Goal: Task Accomplishment & Management: Manage account settings

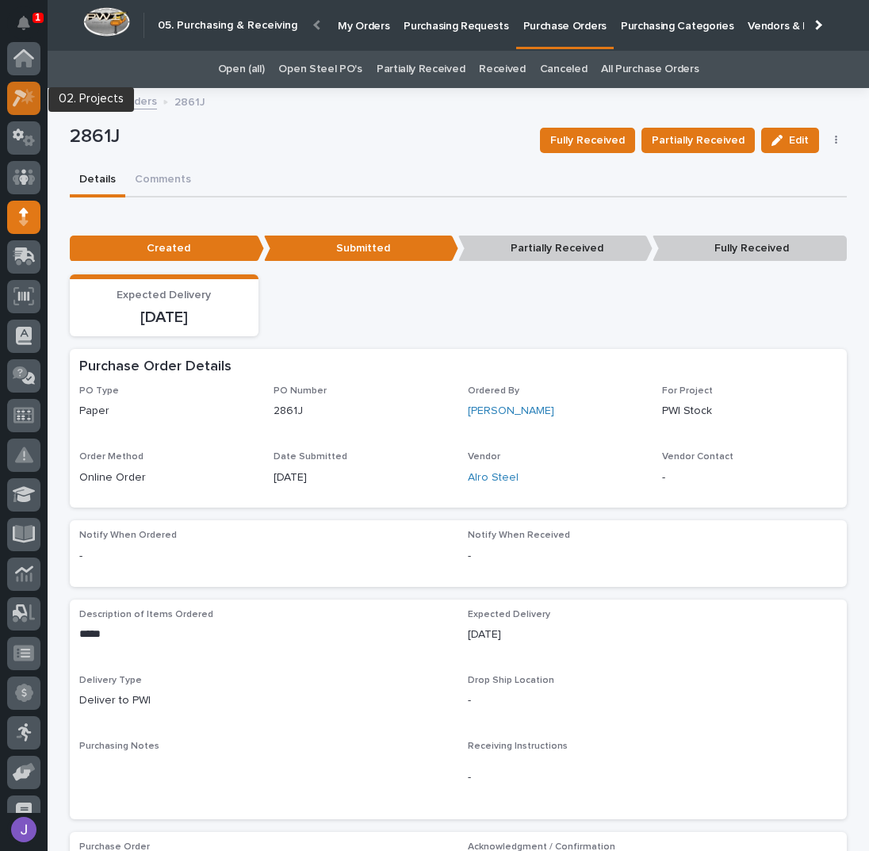
click at [21, 94] on icon at bounding box center [20, 98] width 14 height 17
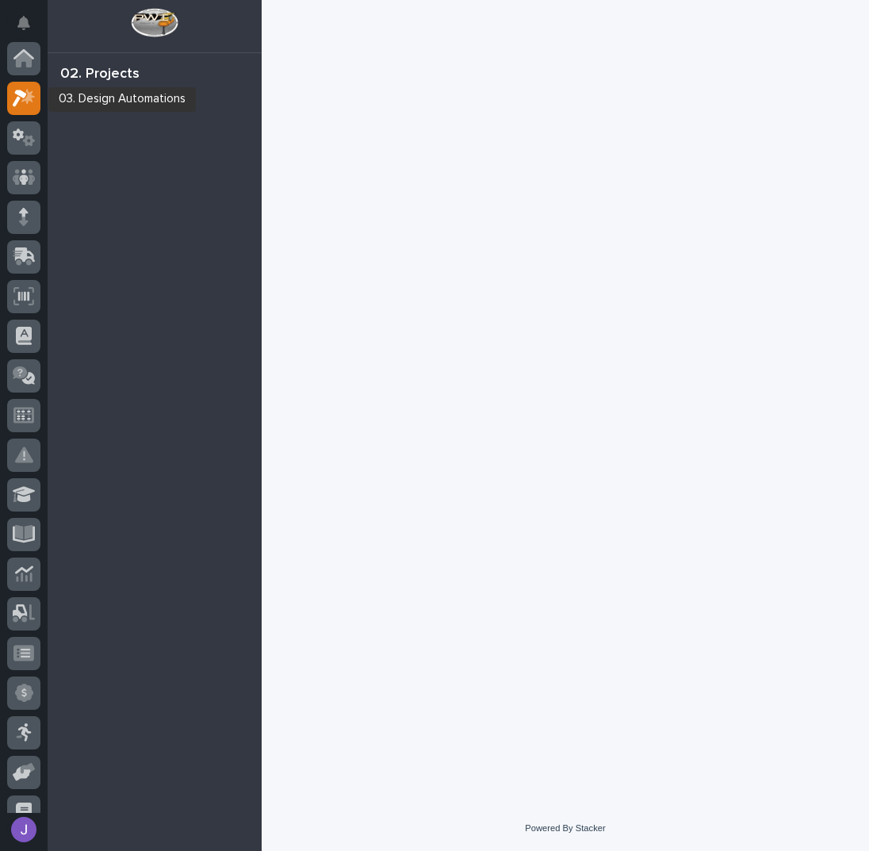
scroll to position [40, 0]
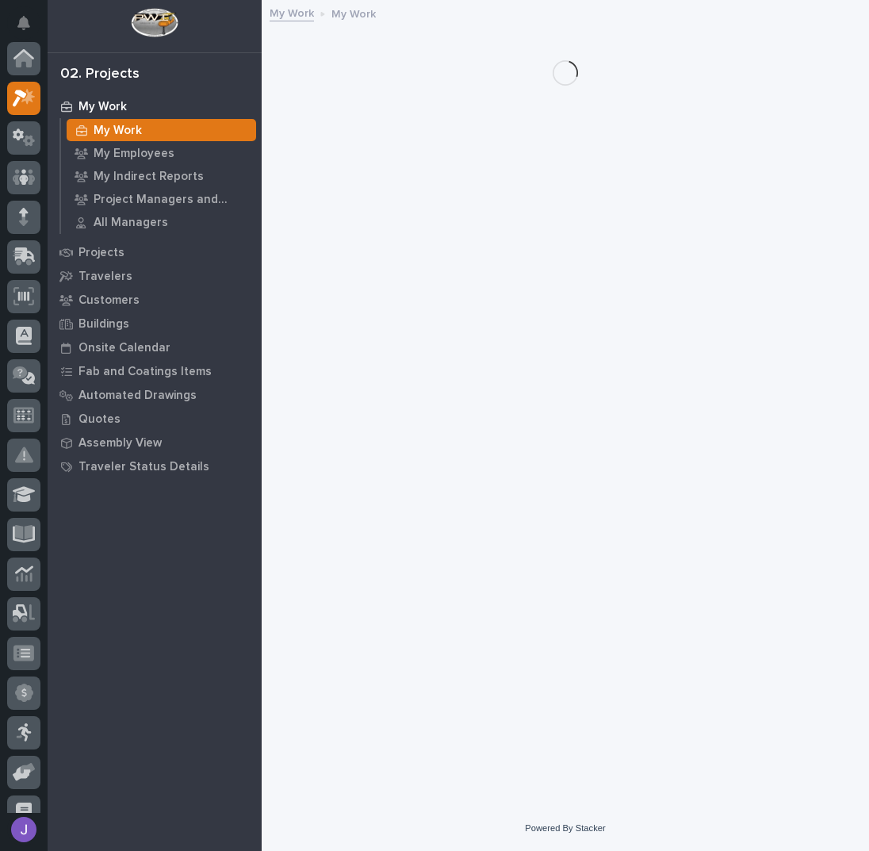
scroll to position [40, 0]
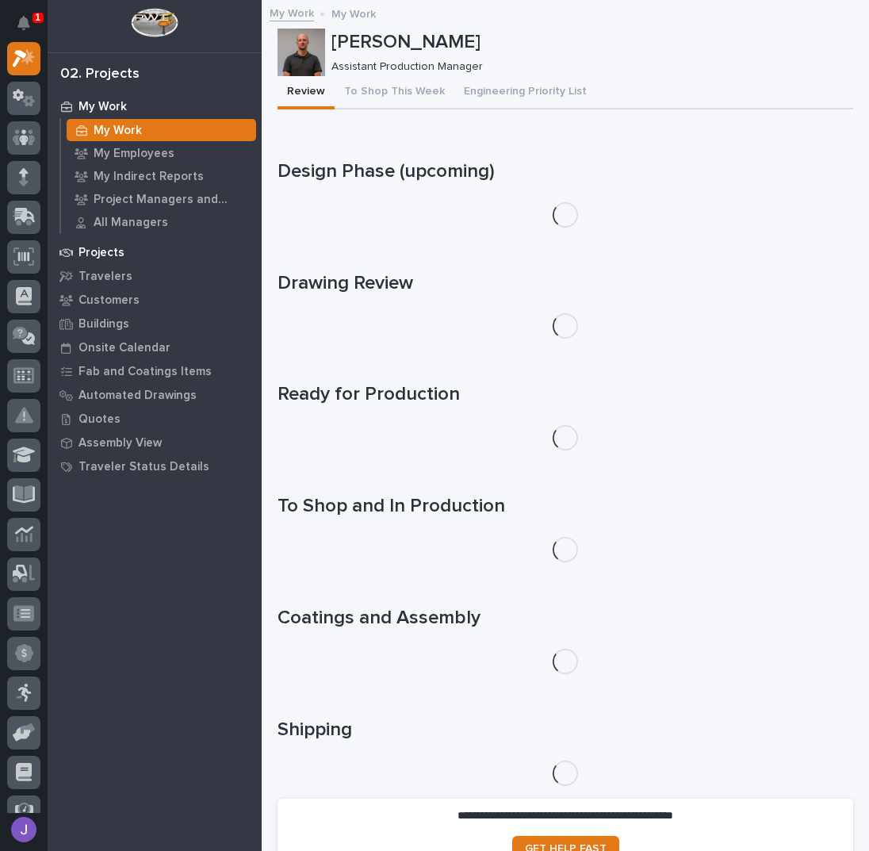
click at [115, 250] on p "Projects" at bounding box center [101, 253] width 46 height 14
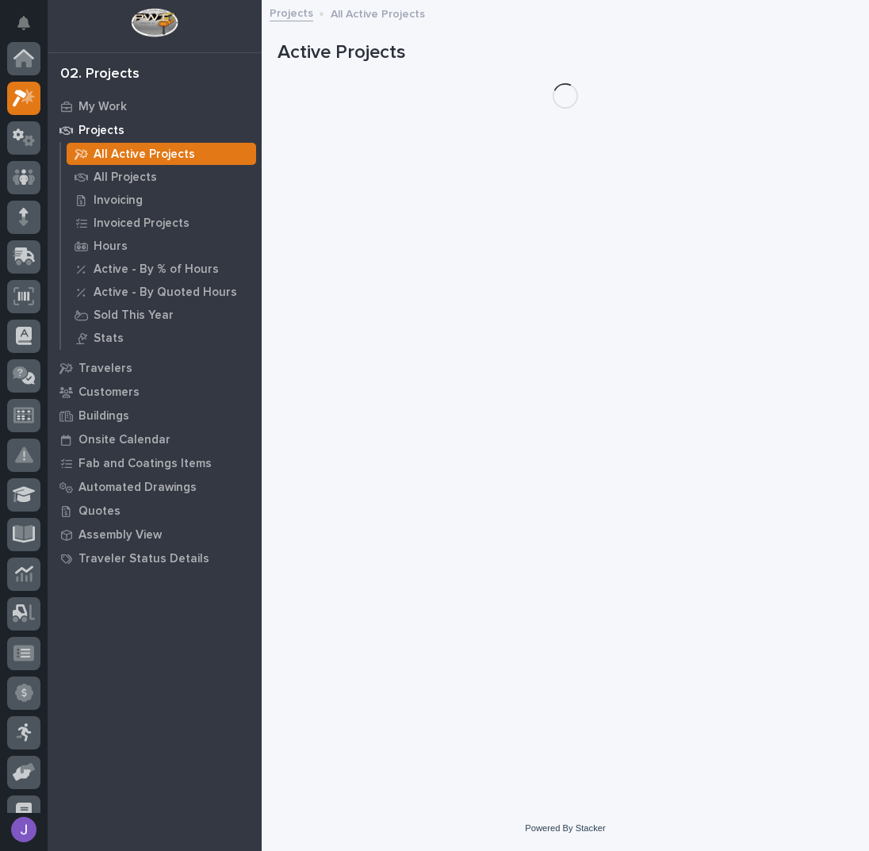
scroll to position [40, 0]
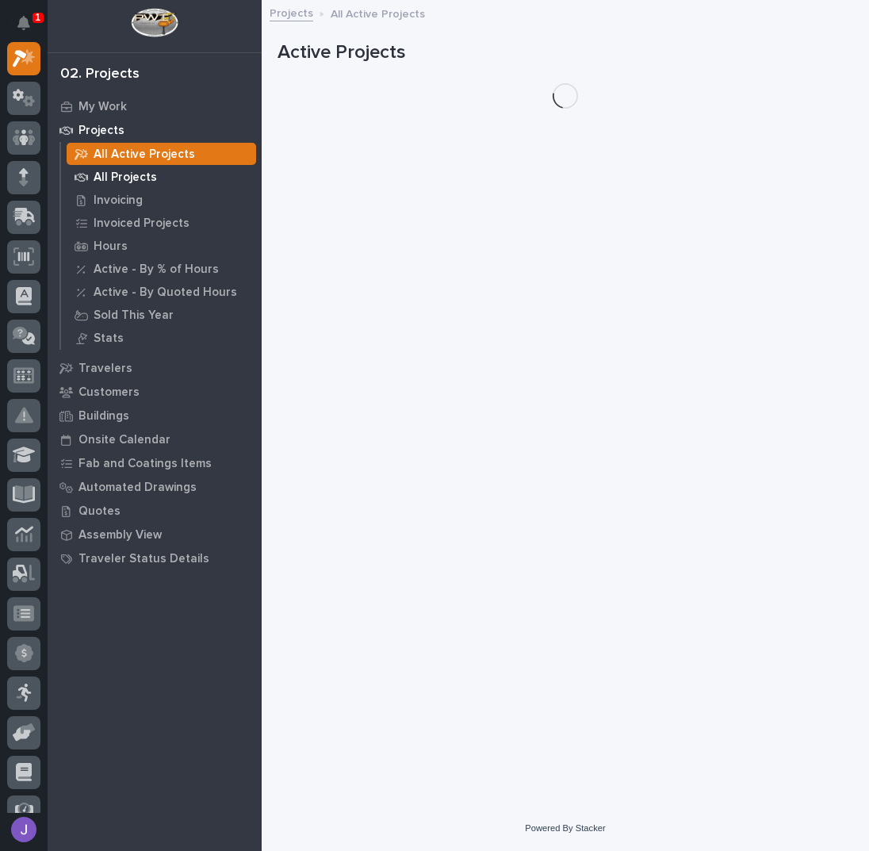
click at [133, 174] on p "All Projects" at bounding box center [125, 177] width 63 height 14
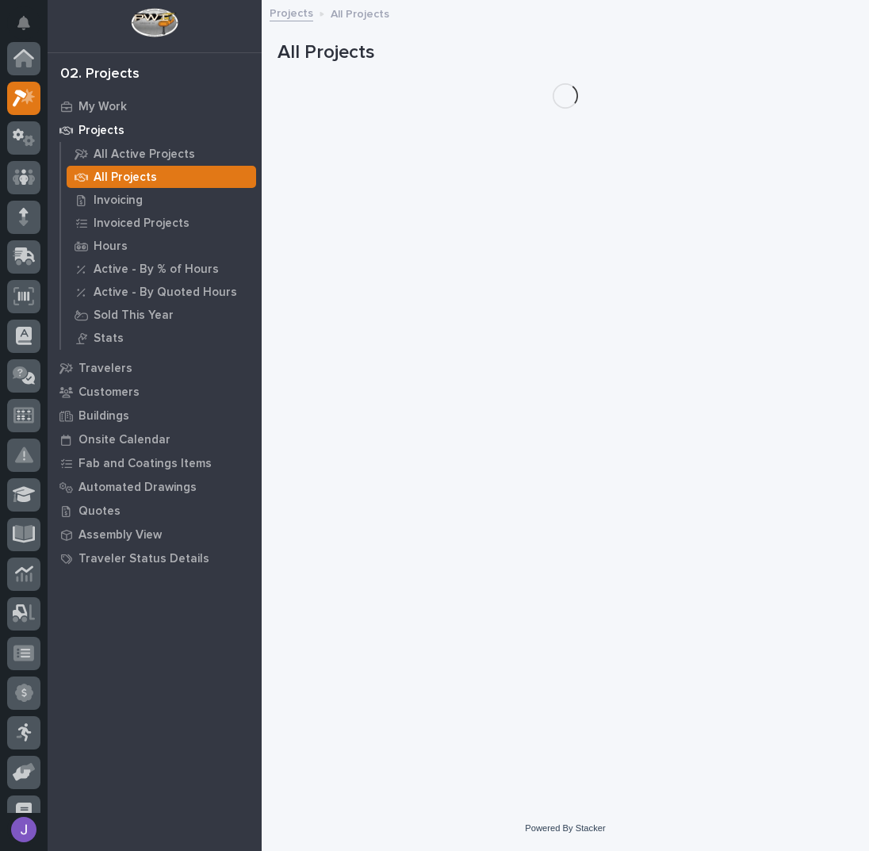
scroll to position [40, 0]
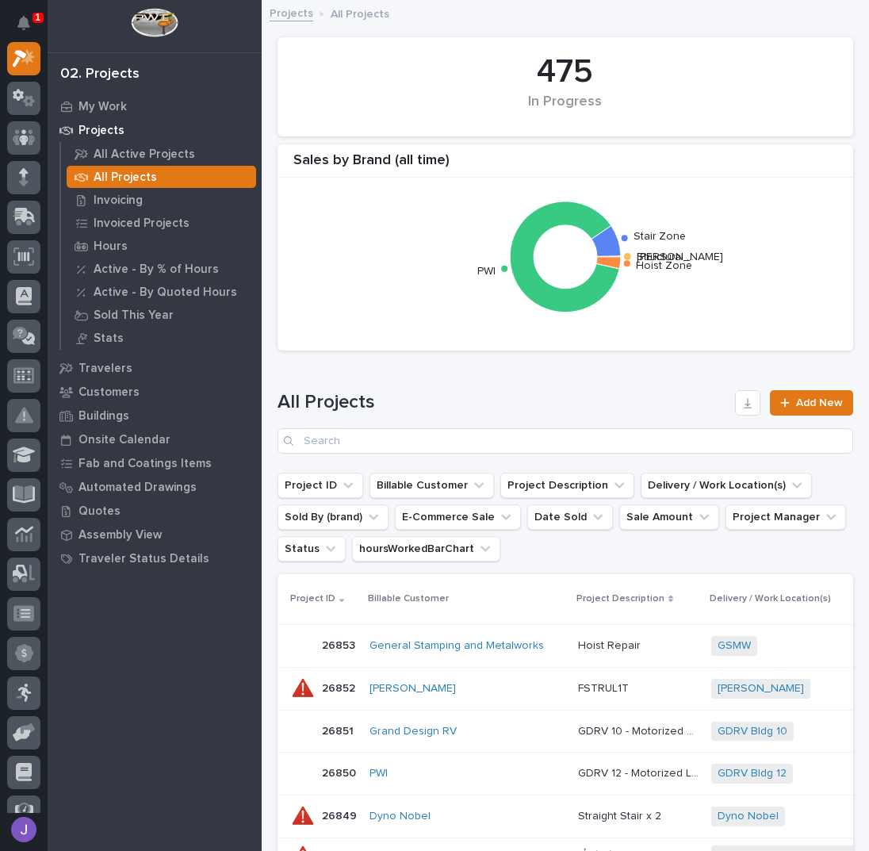
click at [384, 375] on div "All Projects Add New" at bounding box center [565, 415] width 576 height 114
click at [385, 370] on div "All Projects Add New" at bounding box center [565, 415] width 576 height 114
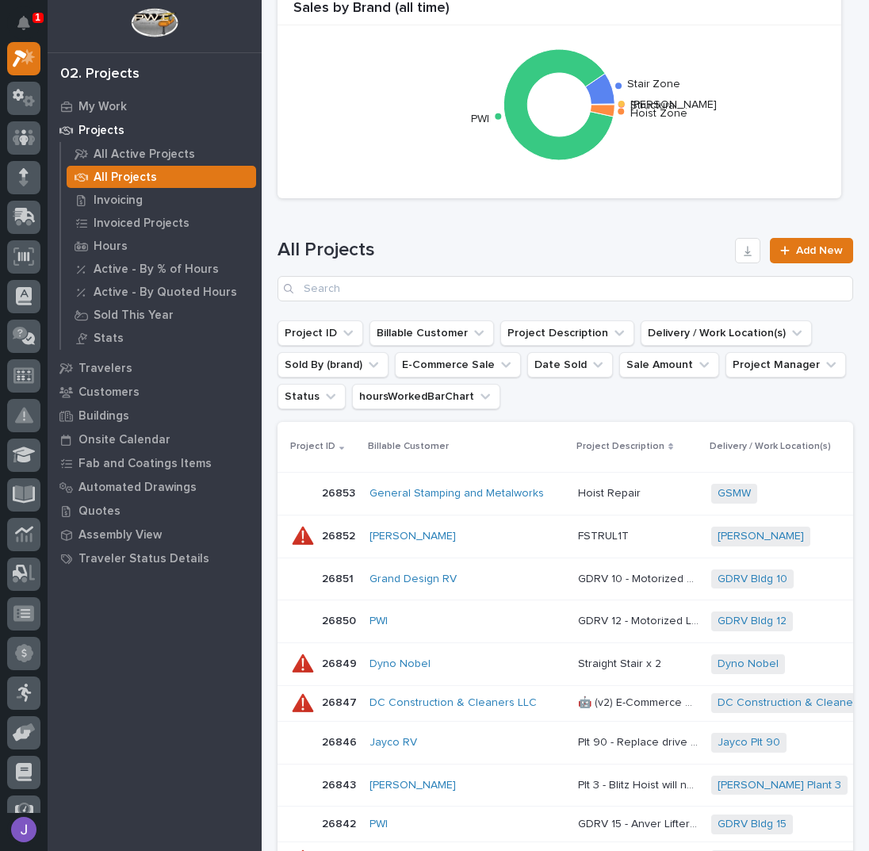
scroll to position [0, 0]
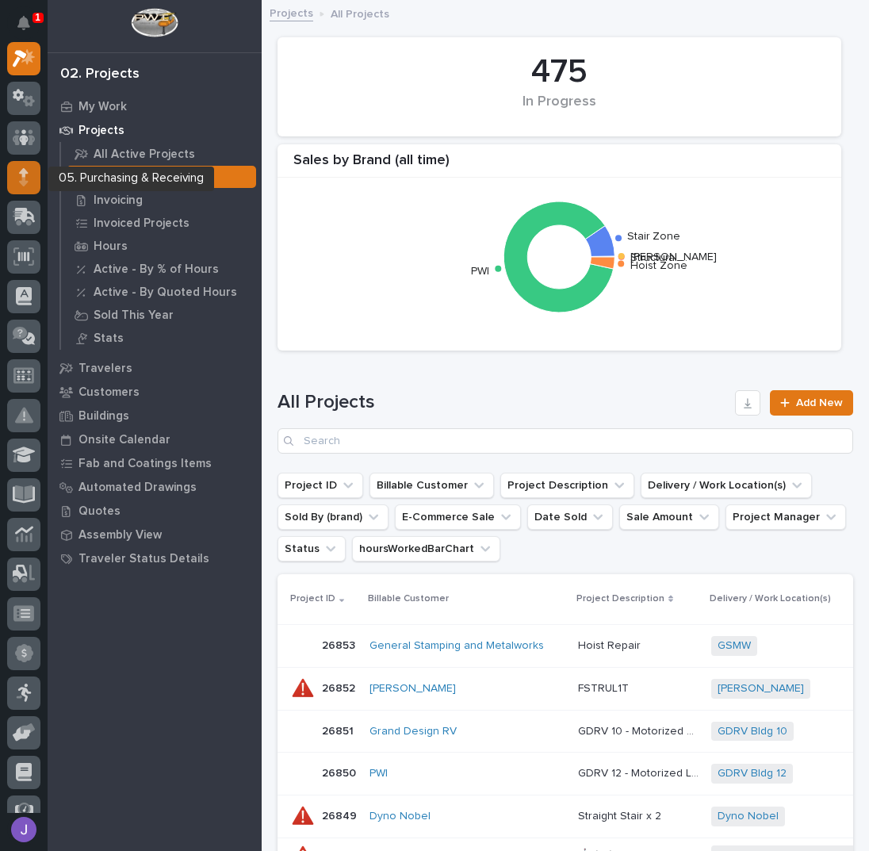
click at [22, 174] on icon at bounding box center [24, 172] width 10 height 9
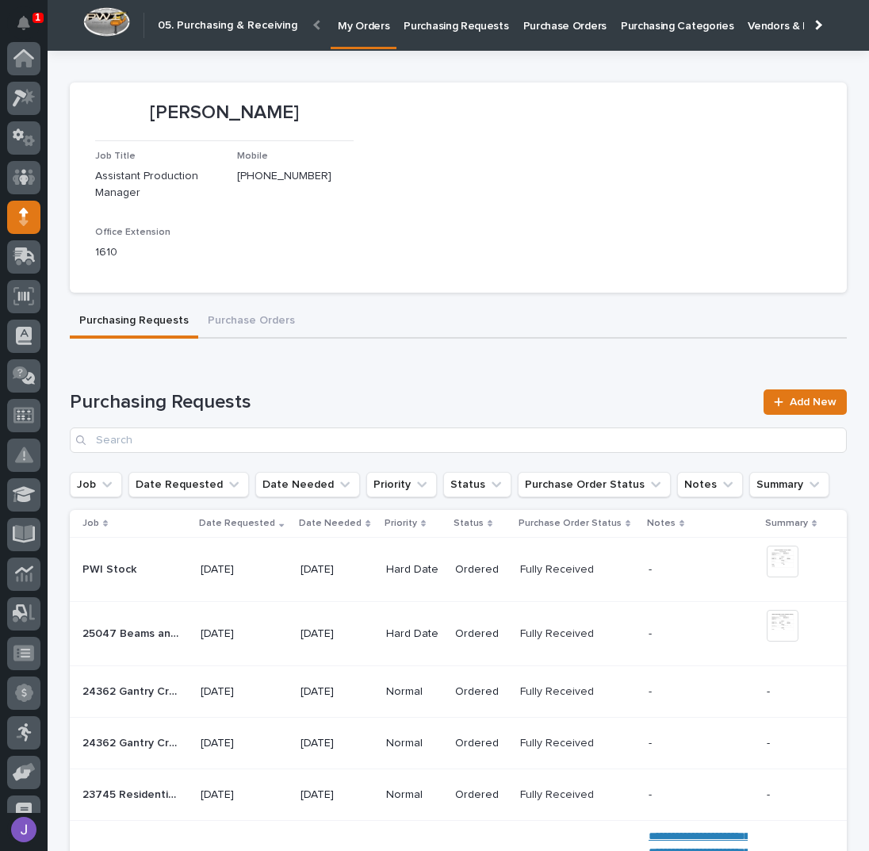
click at [425, 26] on p "Purchasing Requests" at bounding box center [456, 16] width 105 height 33
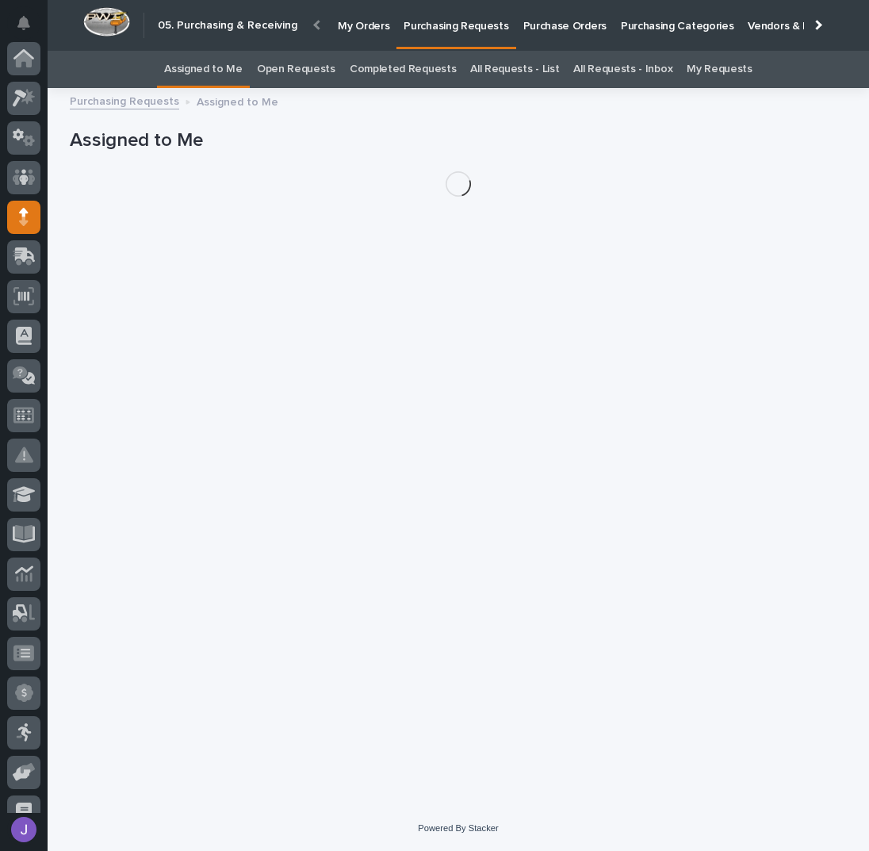
scroll to position [141, 0]
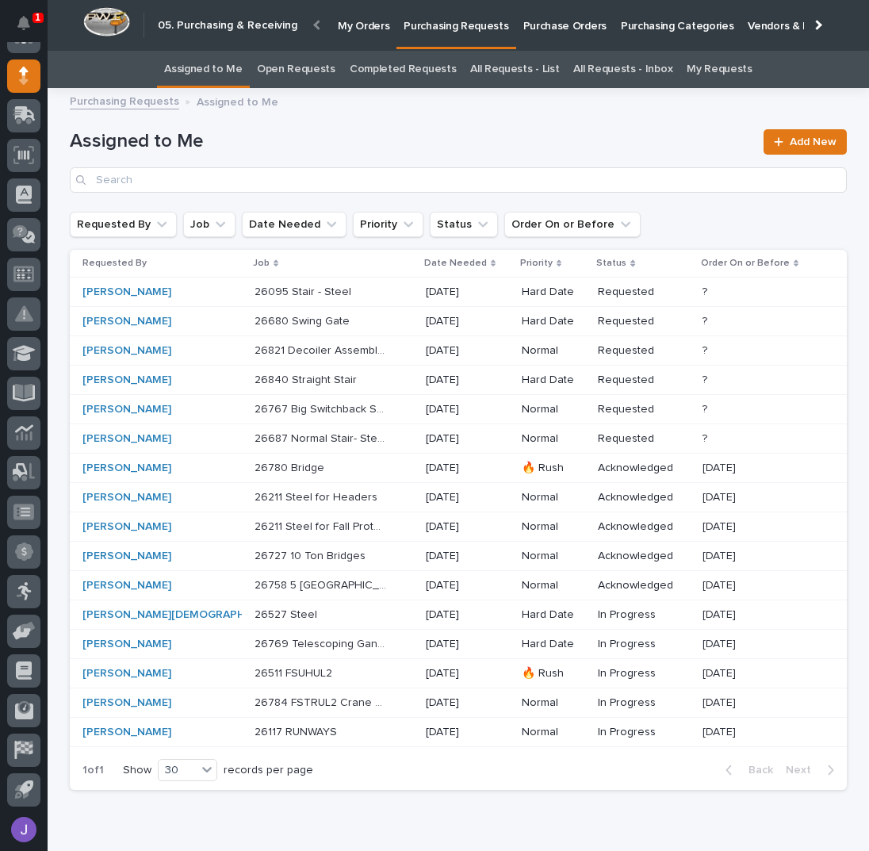
click at [327, 295] on p at bounding box center [321, 291] width 132 height 13
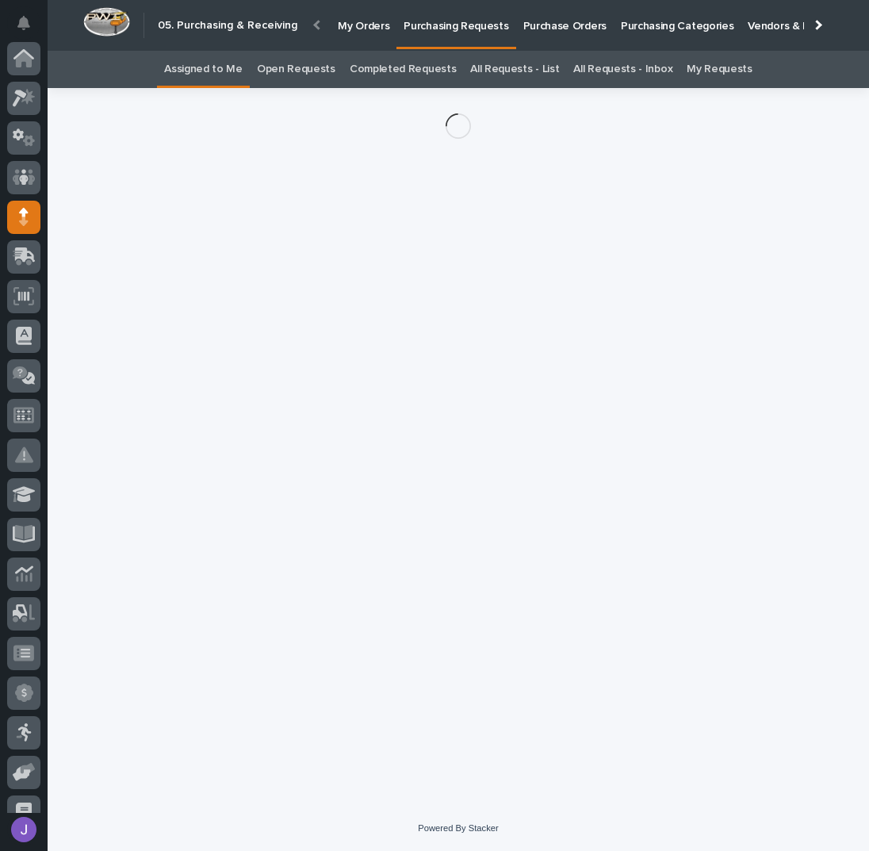
scroll to position [141, 0]
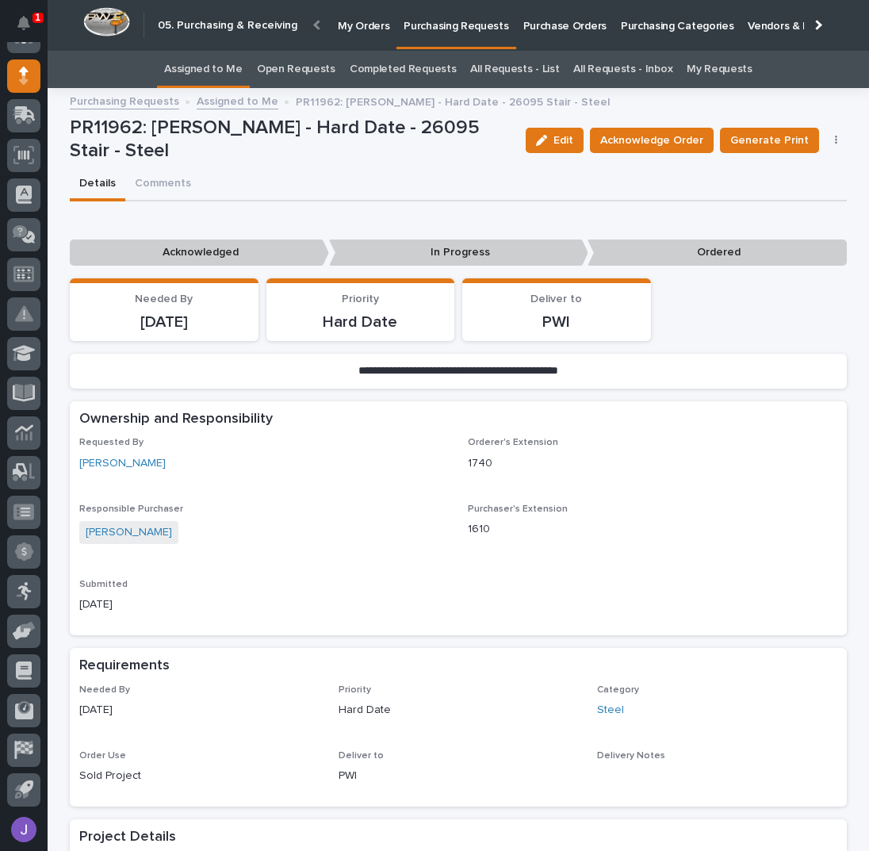
click at [641, 155] on div "Edit Acknowledge Order Generate Print Cancel Order Edit Linked PO's" at bounding box center [683, 141] width 328 height 48
click at [630, 140] on span "Acknowledge Order" at bounding box center [651, 140] width 103 height 19
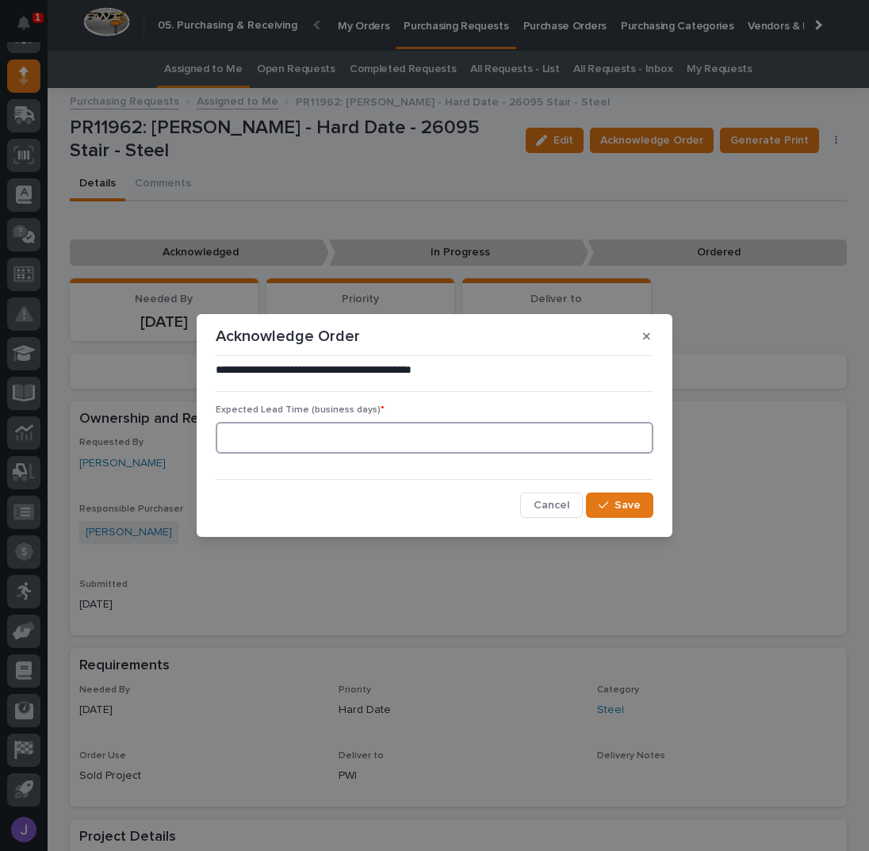
click at [358, 429] on input at bounding box center [435, 438] width 438 height 32
type input "0"
click at [630, 501] on span "Save" at bounding box center [627, 505] width 26 height 14
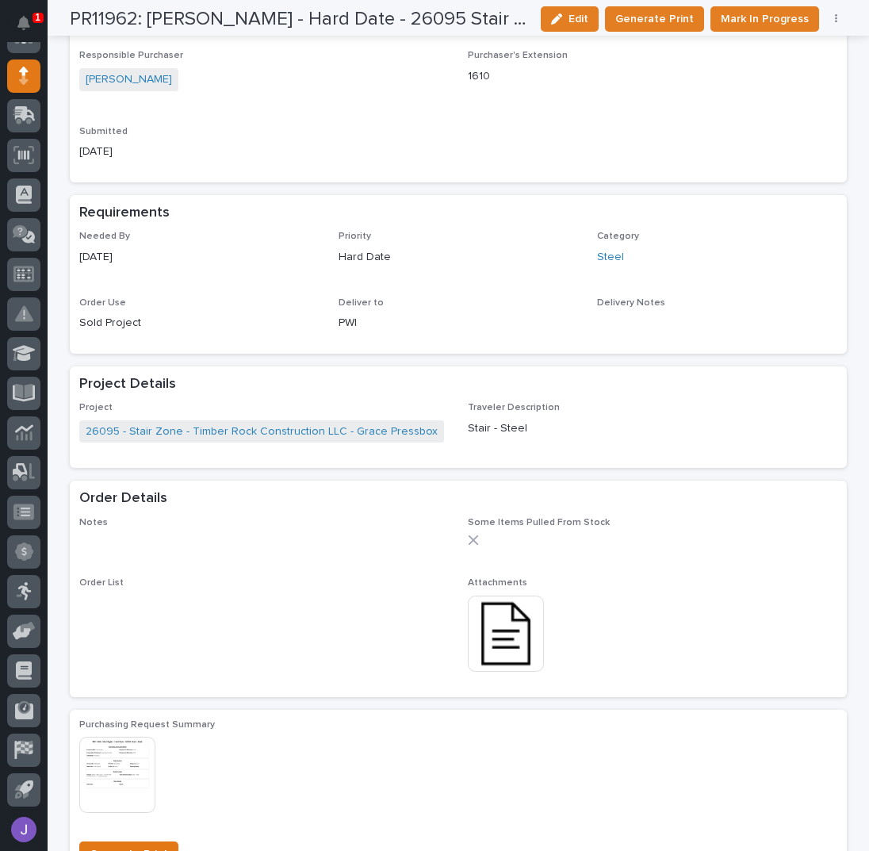
scroll to position [423, 0]
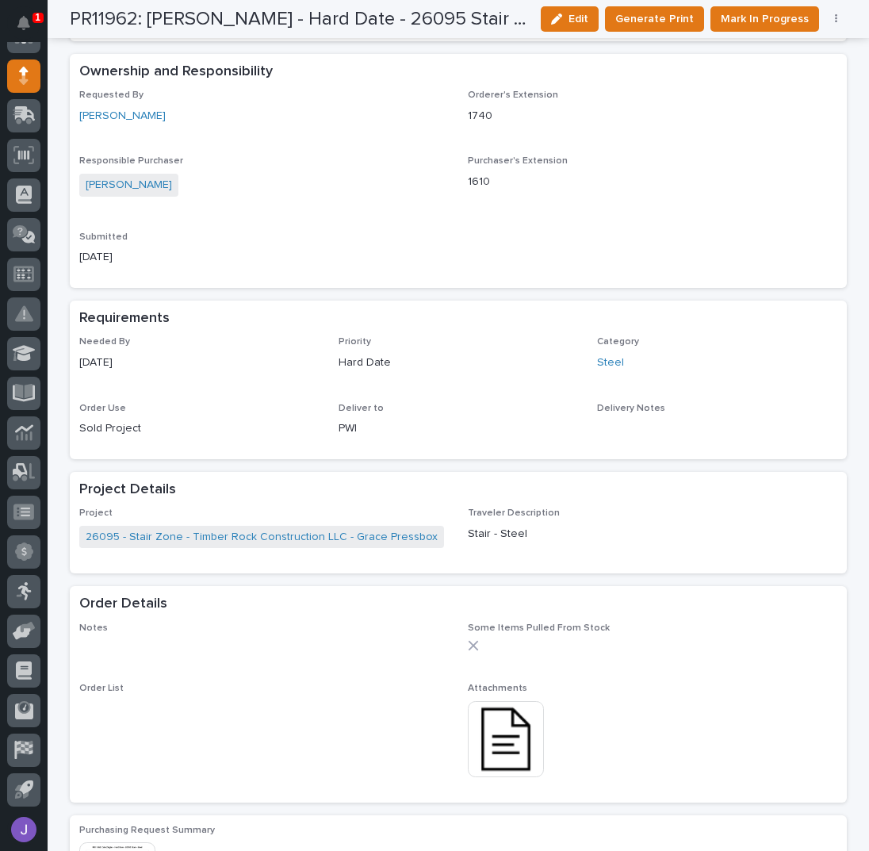
click at [503, 735] on img at bounding box center [506, 739] width 76 height 76
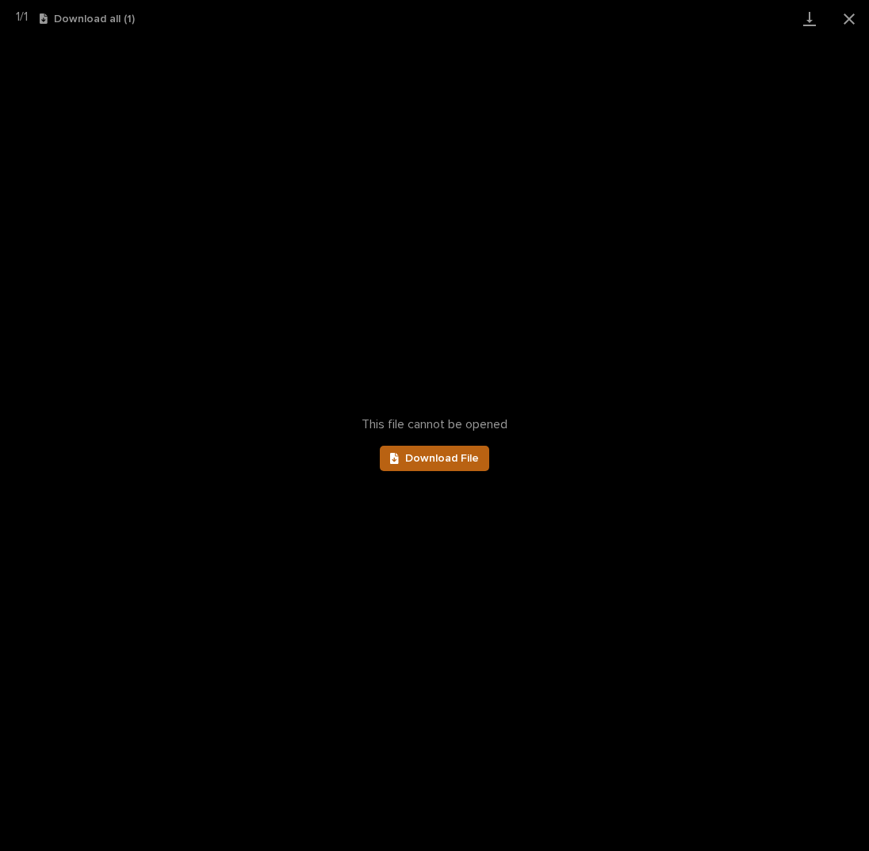
click at [471, 464] on link "Download File" at bounding box center [434, 458] width 109 height 25
click at [855, 13] on button "Close gallery" at bounding box center [849, 18] width 40 height 37
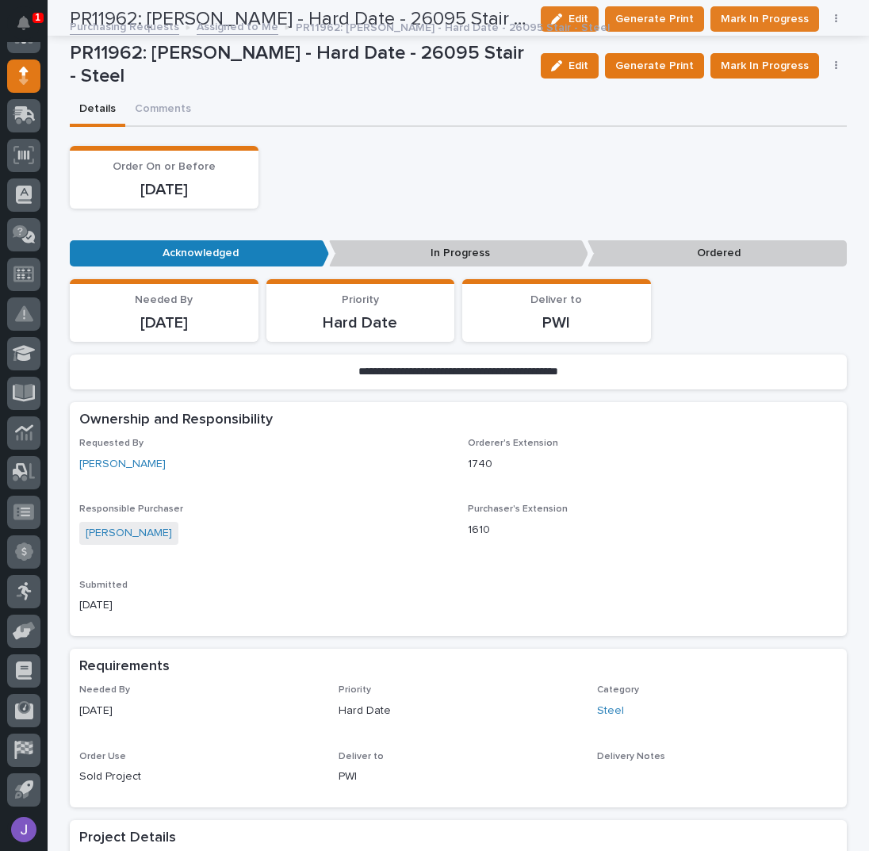
scroll to position [0, 0]
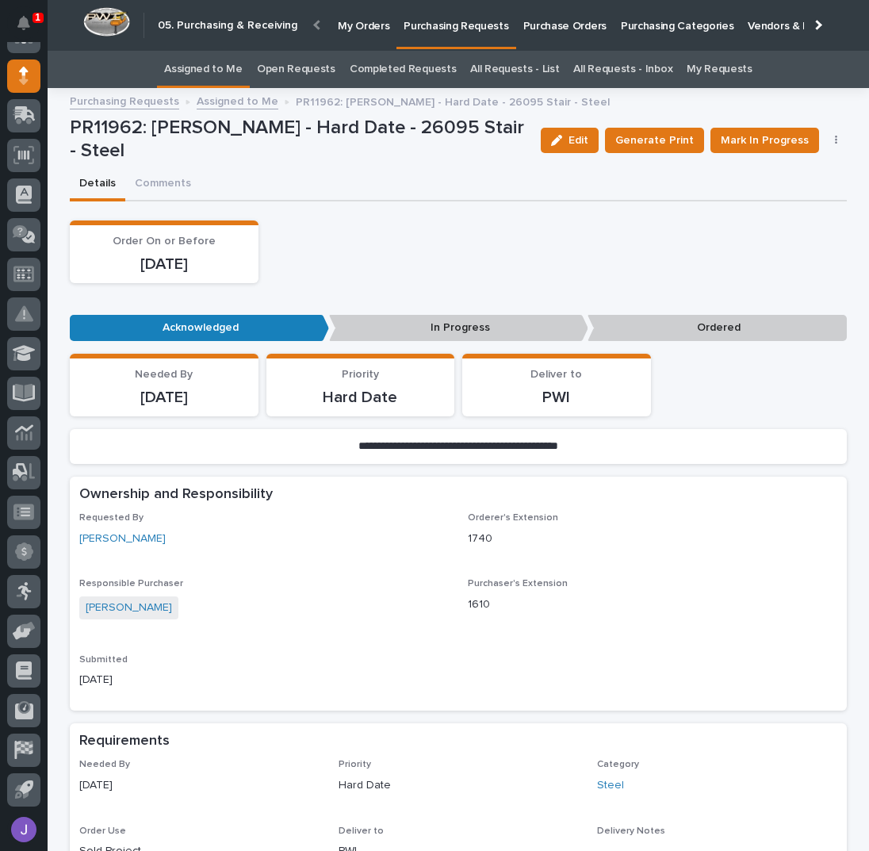
click at [238, 67] on link "Assigned to Me" at bounding box center [203, 69] width 78 height 37
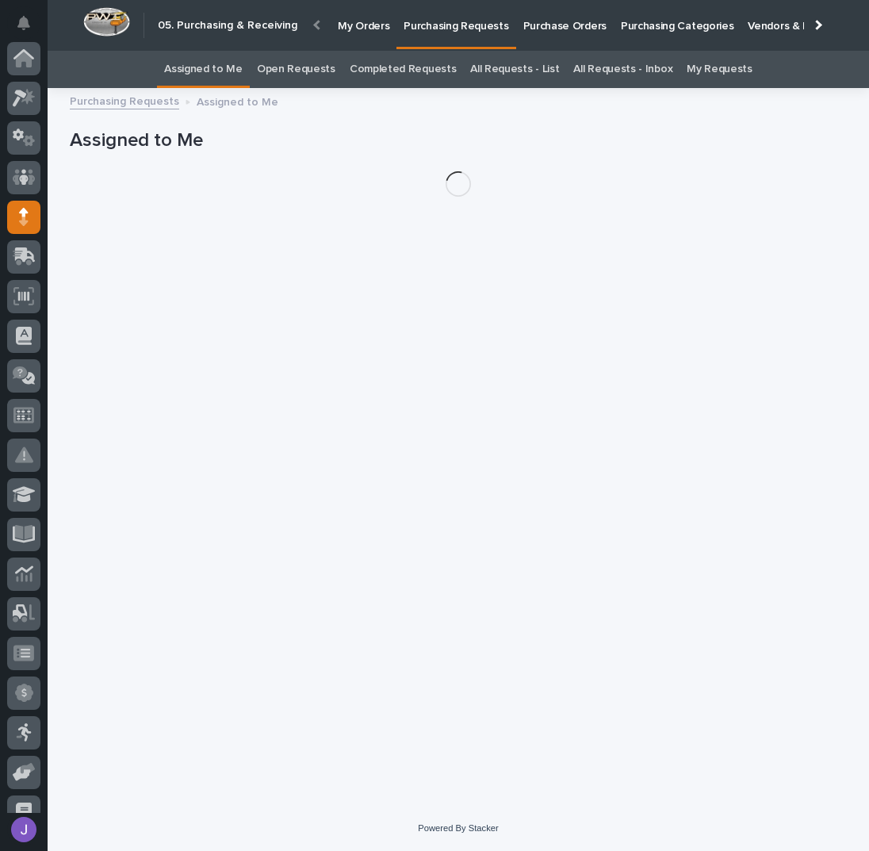
scroll to position [141, 0]
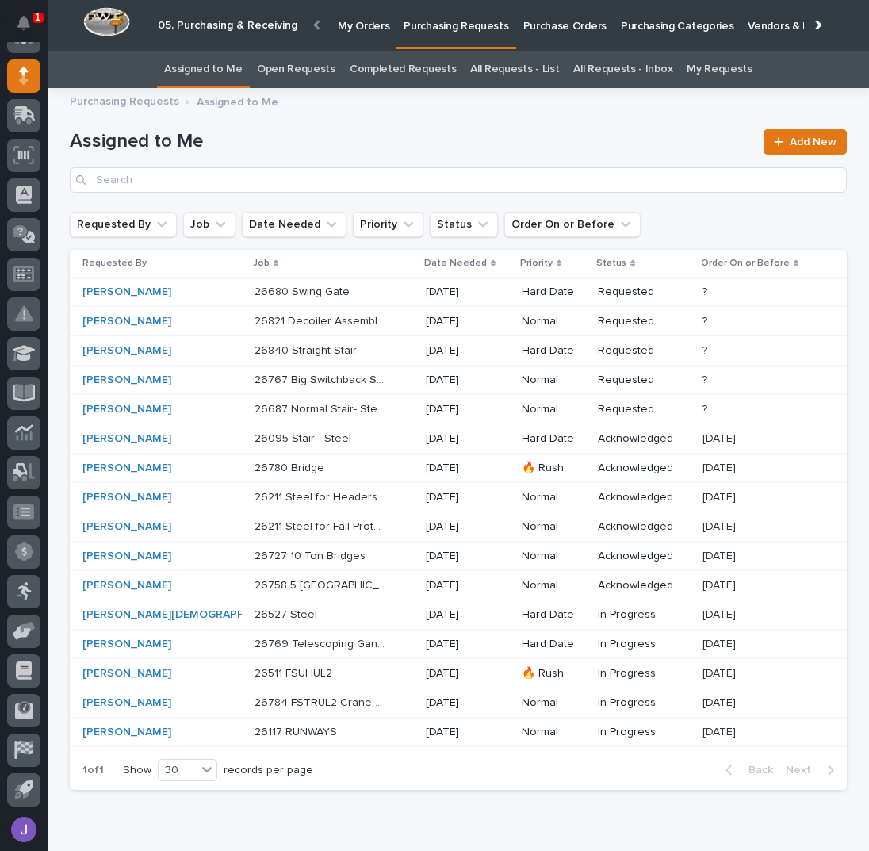
click at [477, 62] on link "All Requests - List" at bounding box center [514, 69] width 89 height 37
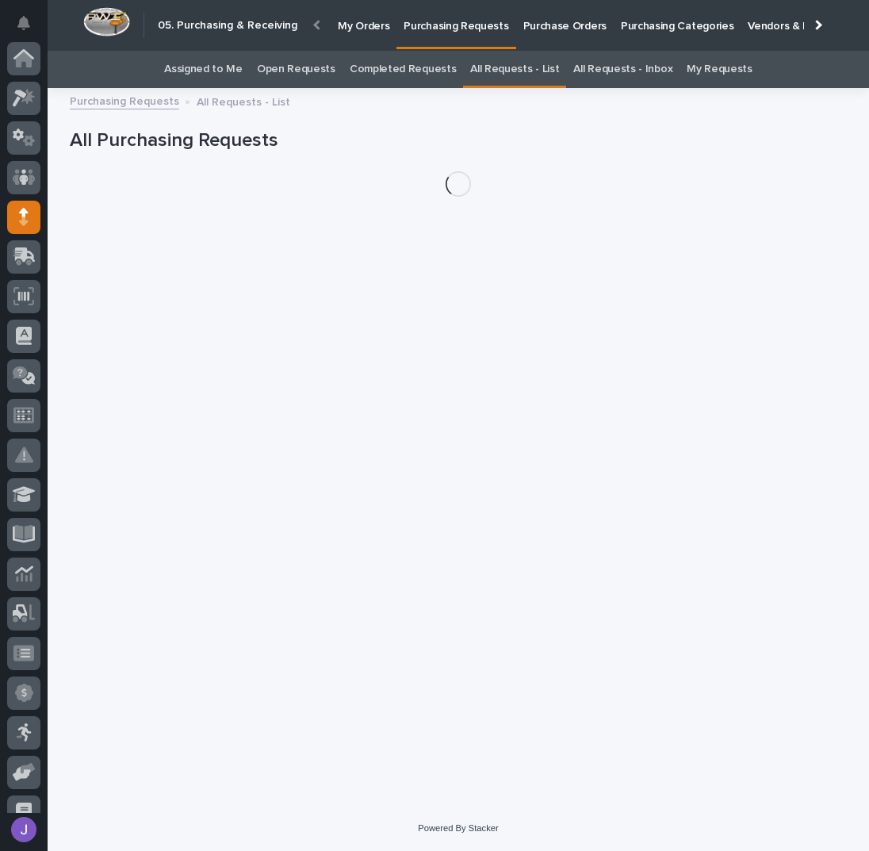
scroll to position [141, 0]
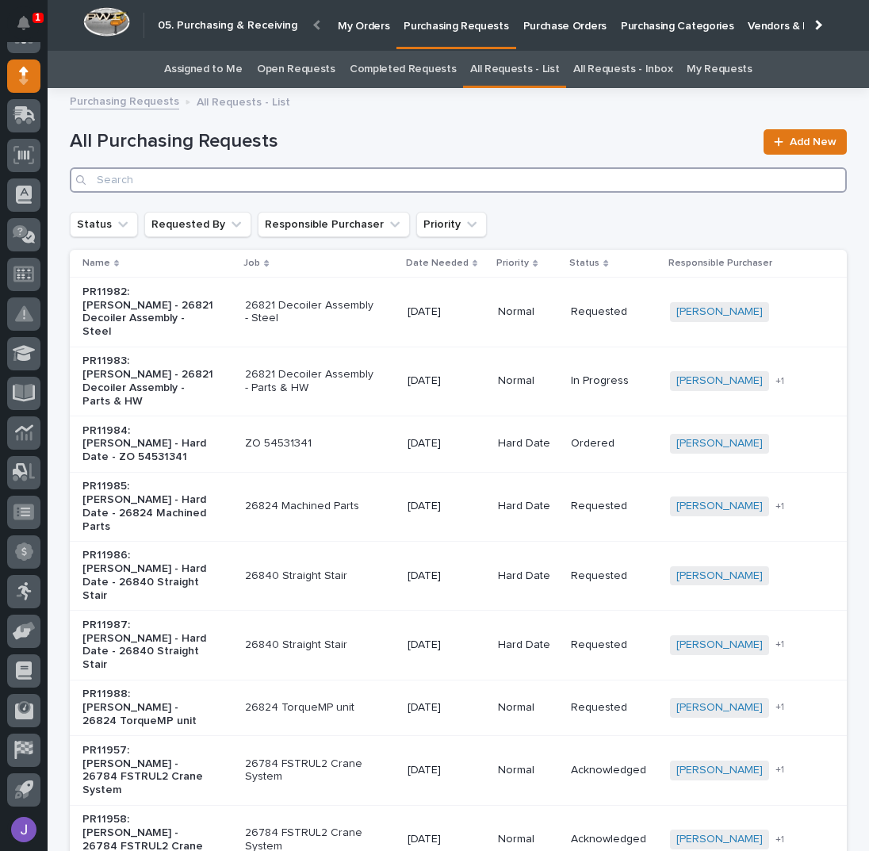
click at [184, 179] on input "Search" at bounding box center [458, 179] width 777 height 25
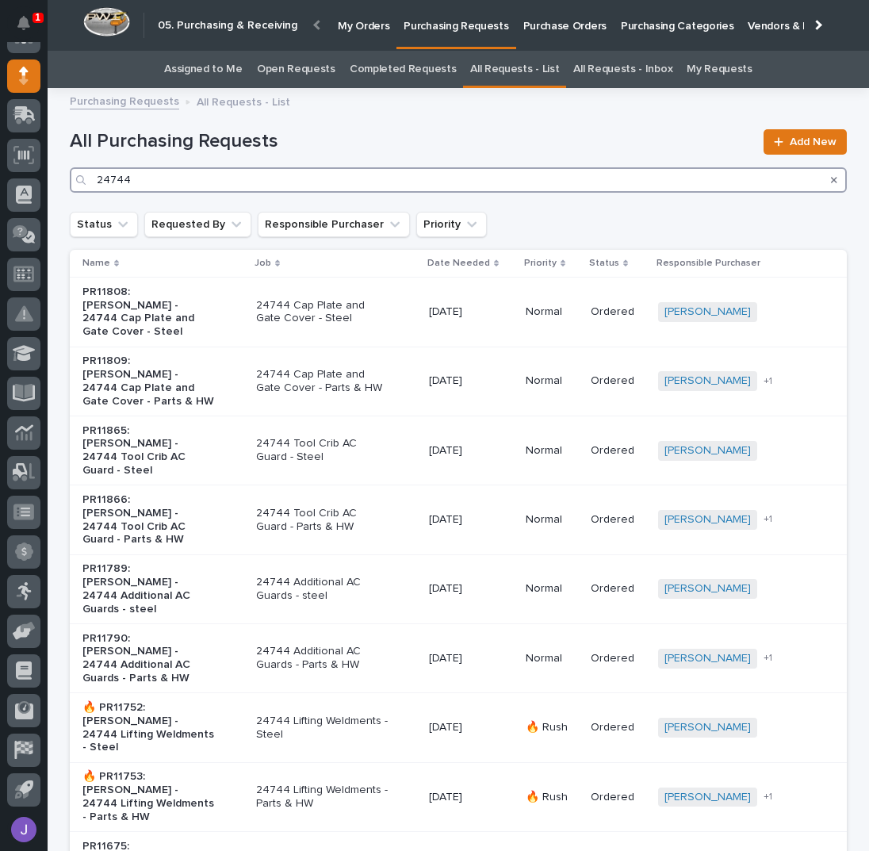
click at [227, 176] on input "24744" at bounding box center [458, 179] width 777 height 25
type input "2"
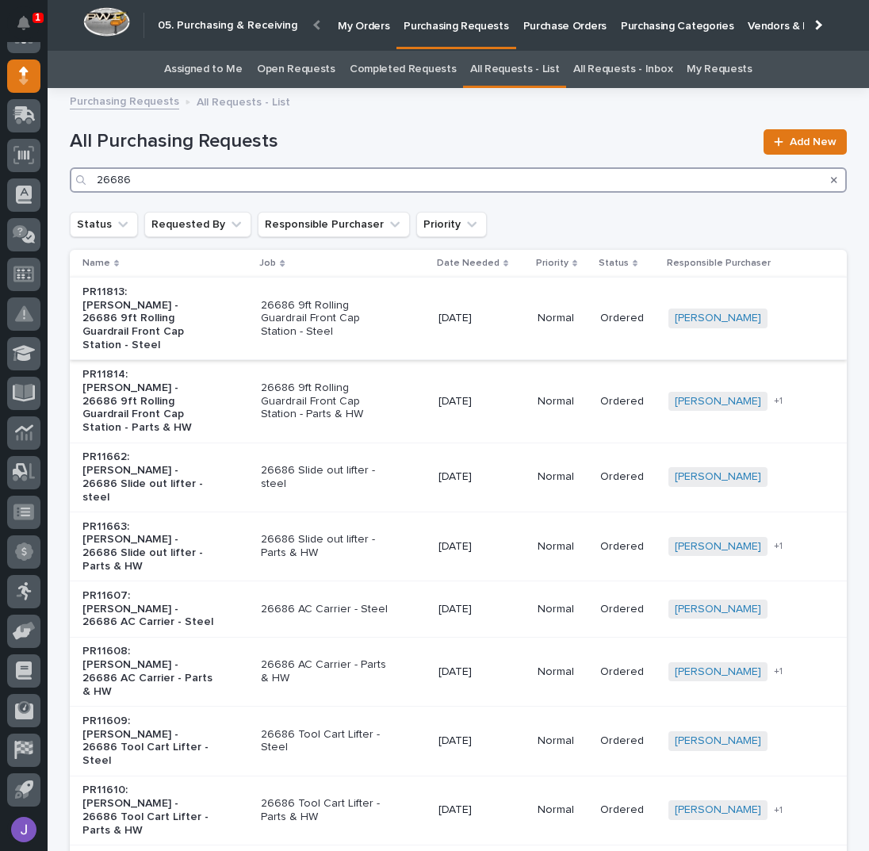
type input "26686"
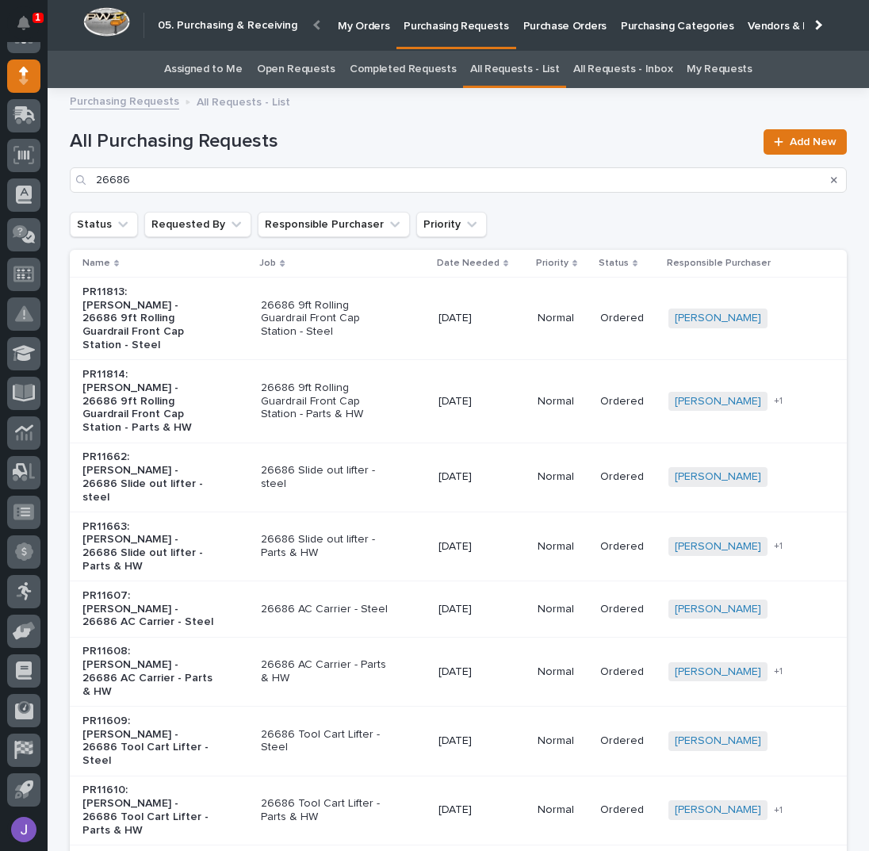
click at [215, 323] on div "PR11813: [PERSON_NAME] - 26686 9ft Rolling Guardrail Front Cap Station - Steel" at bounding box center [165, 318] width 166 height 79
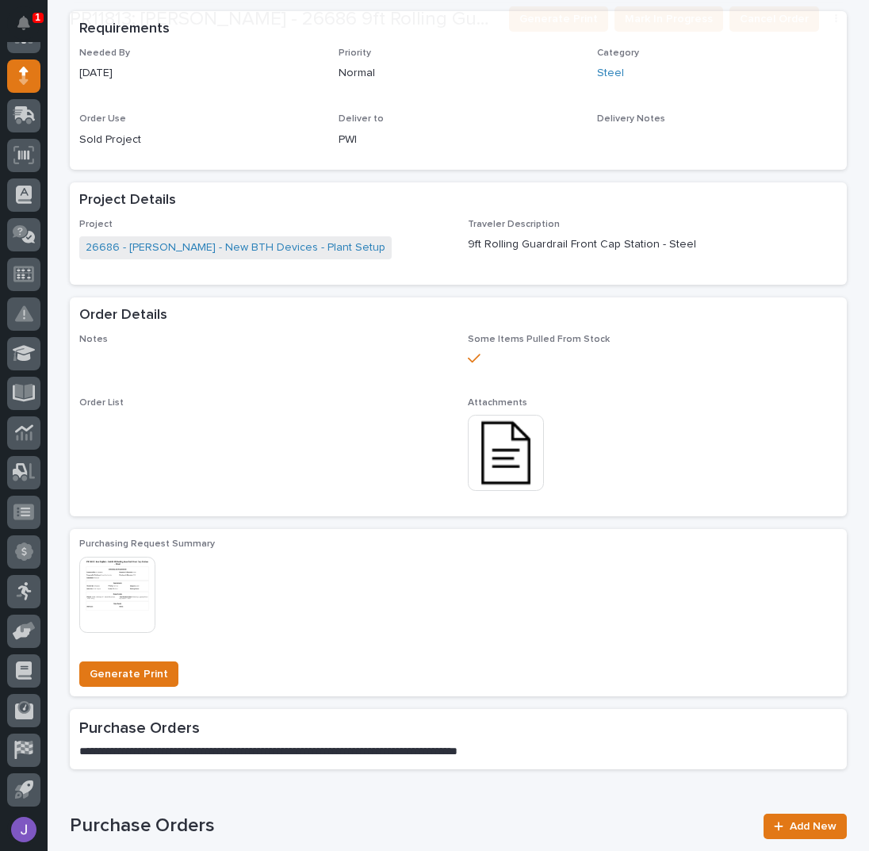
scroll to position [528, 0]
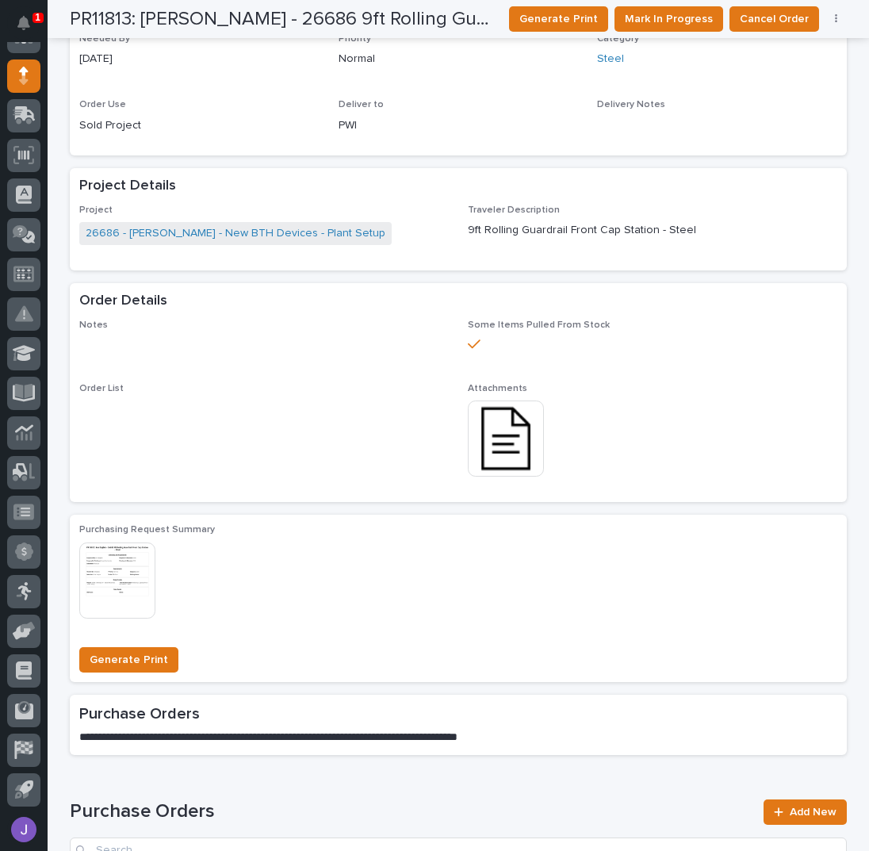
click at [519, 448] on img at bounding box center [506, 438] width 76 height 76
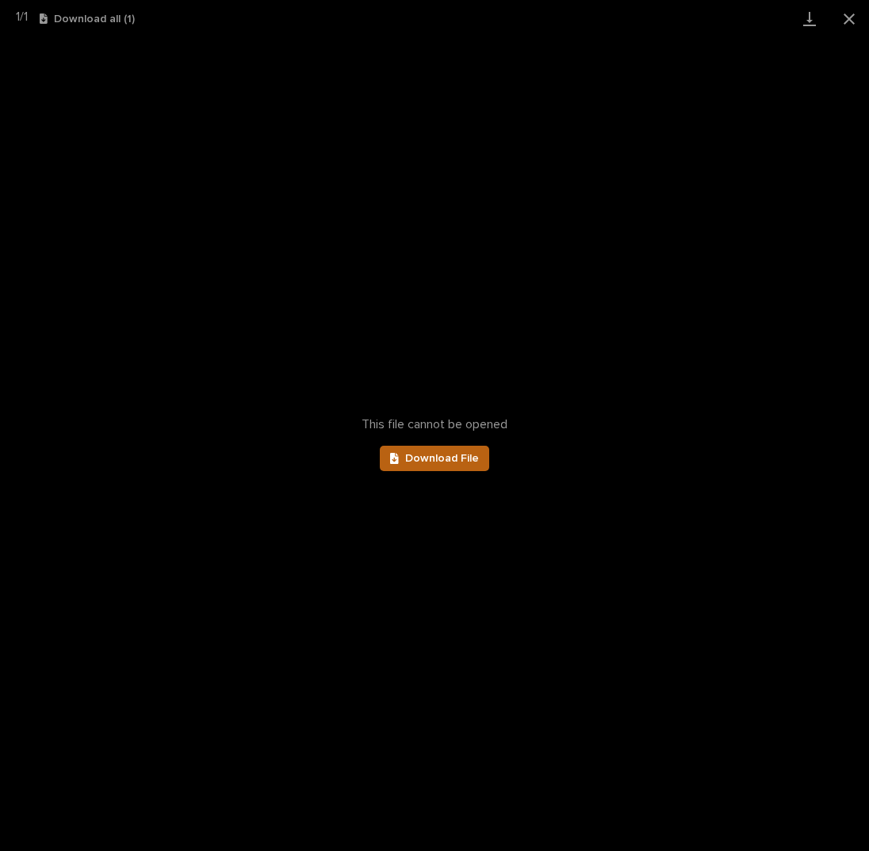
click at [458, 454] on span "Download File" at bounding box center [442, 458] width 74 height 11
click at [850, 17] on button "Close gallery" at bounding box center [849, 18] width 40 height 37
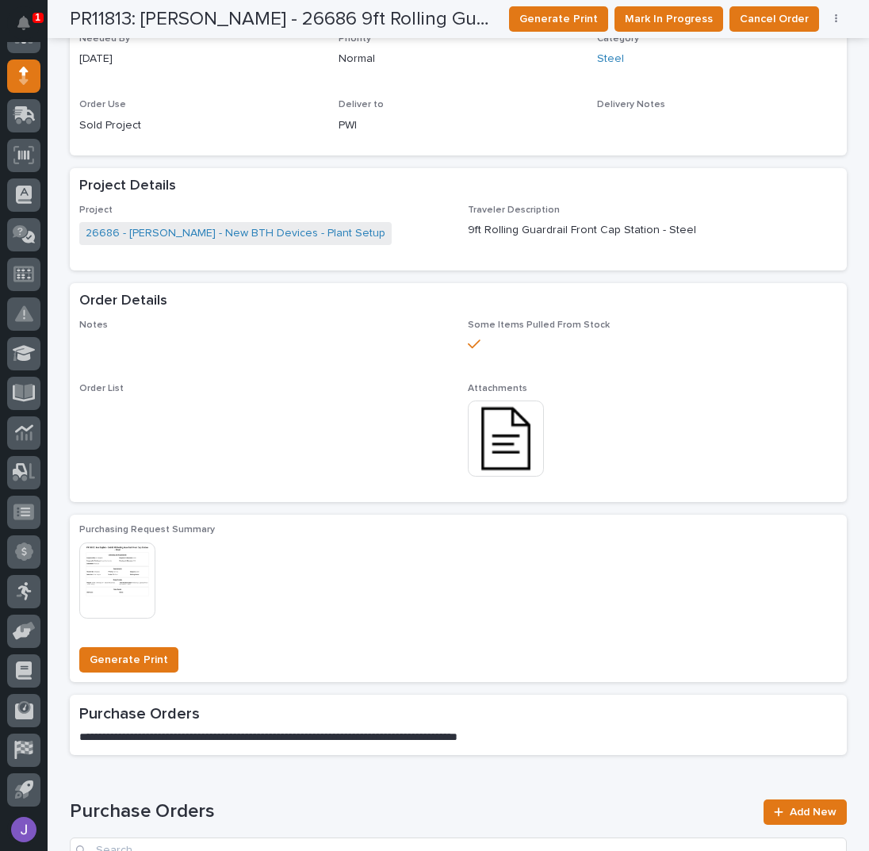
scroll to position [423, 0]
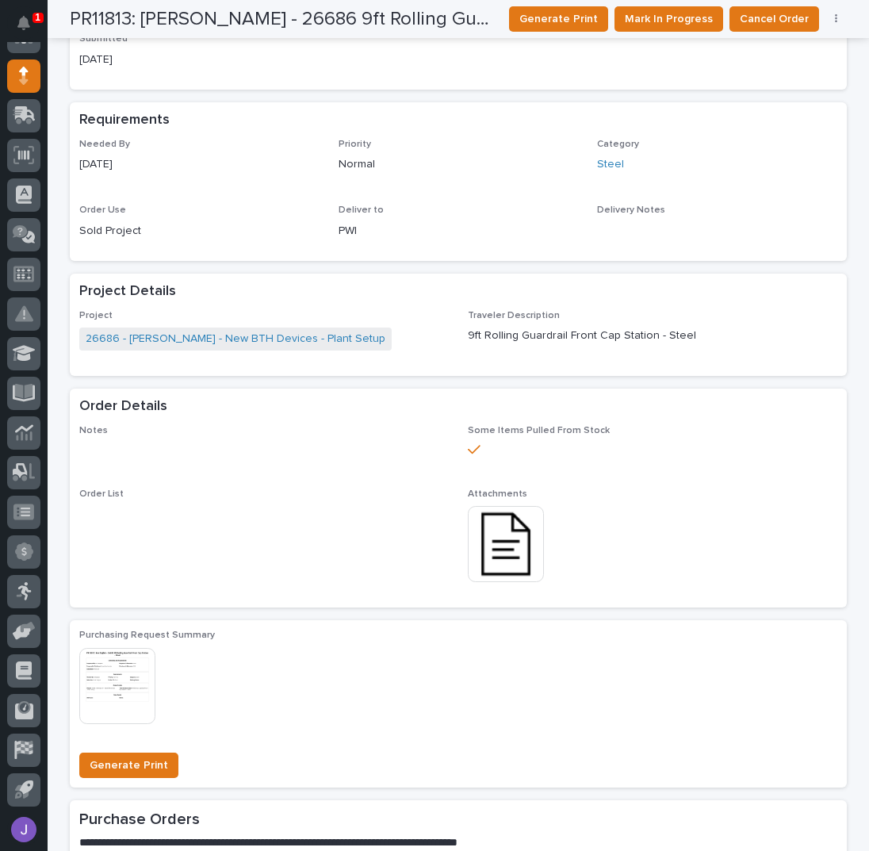
click at [511, 565] on img at bounding box center [506, 544] width 76 height 76
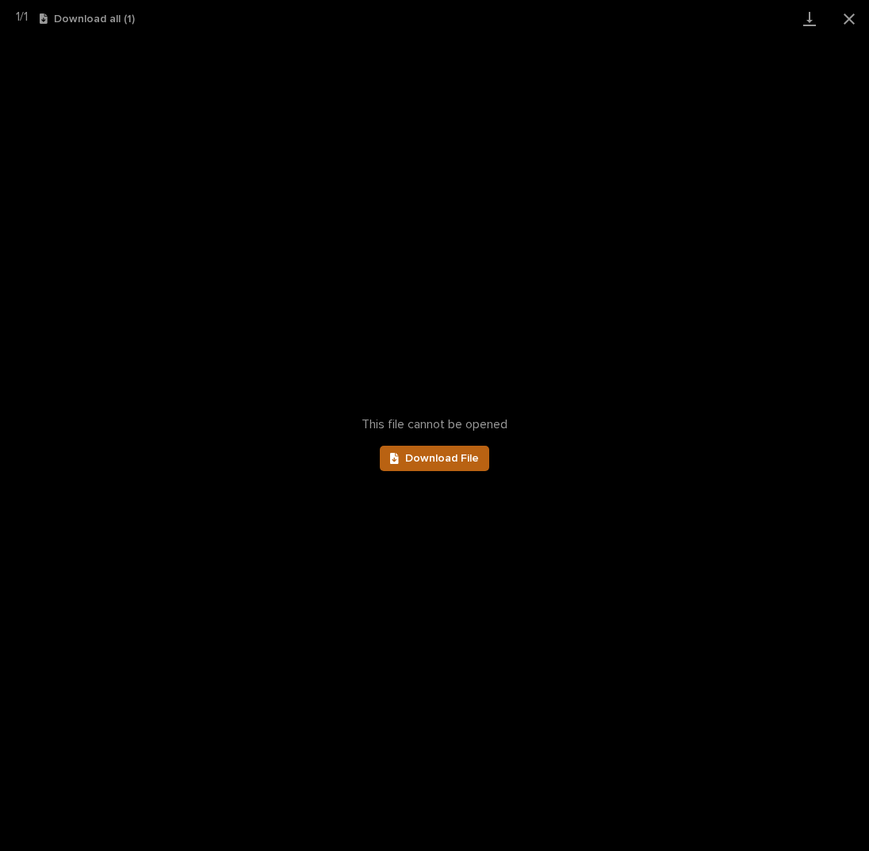
click at [428, 468] on link "Download File" at bounding box center [434, 458] width 109 height 25
click at [848, 20] on button "Close gallery" at bounding box center [849, 18] width 40 height 37
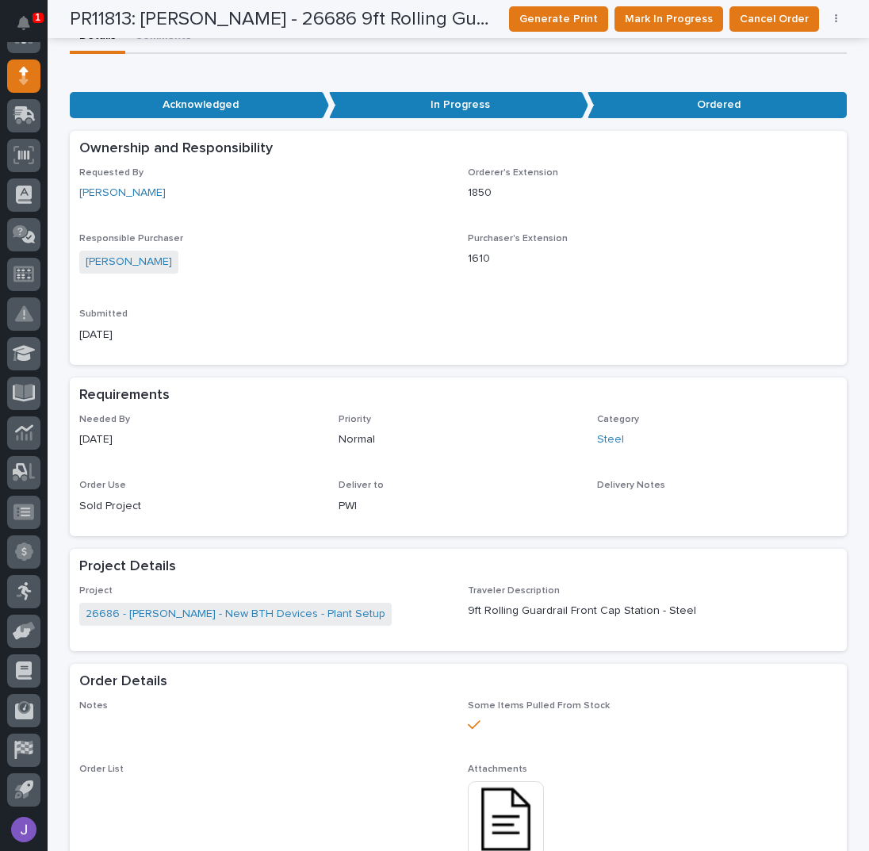
scroll to position [0, 0]
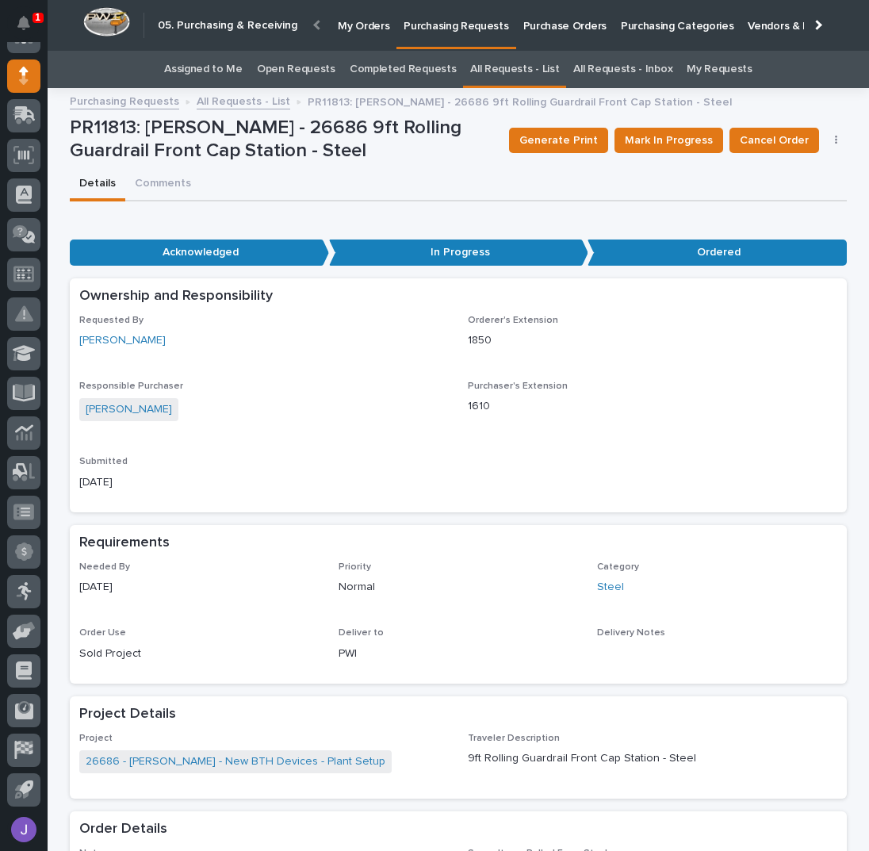
click at [211, 62] on link "Assigned to Me" at bounding box center [203, 69] width 78 height 37
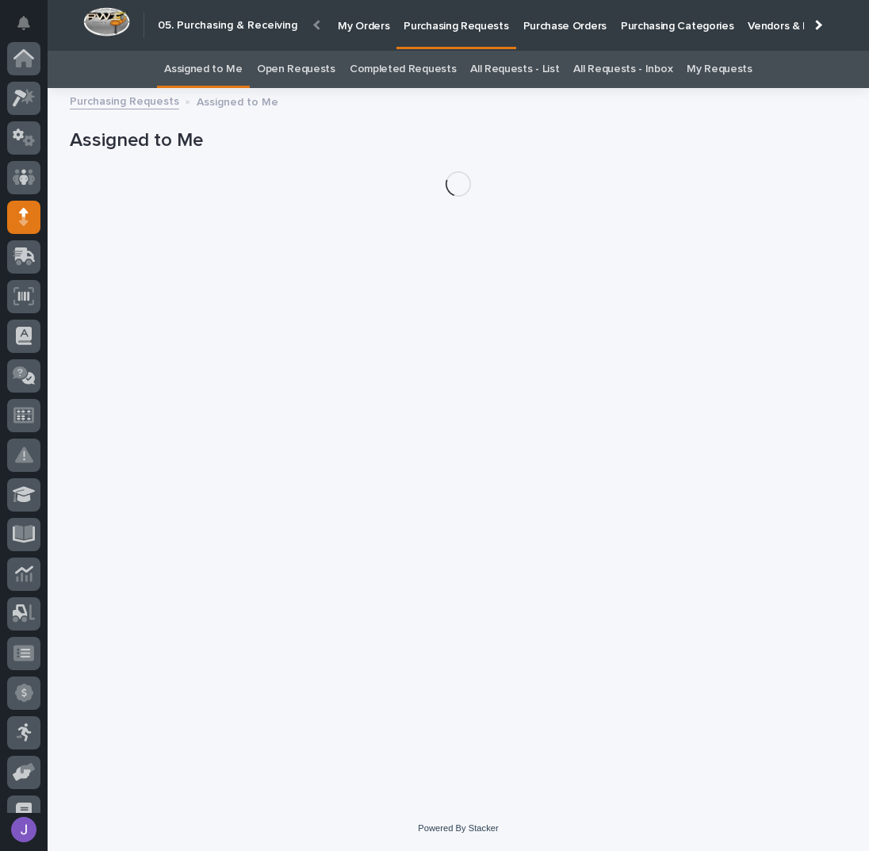
scroll to position [141, 0]
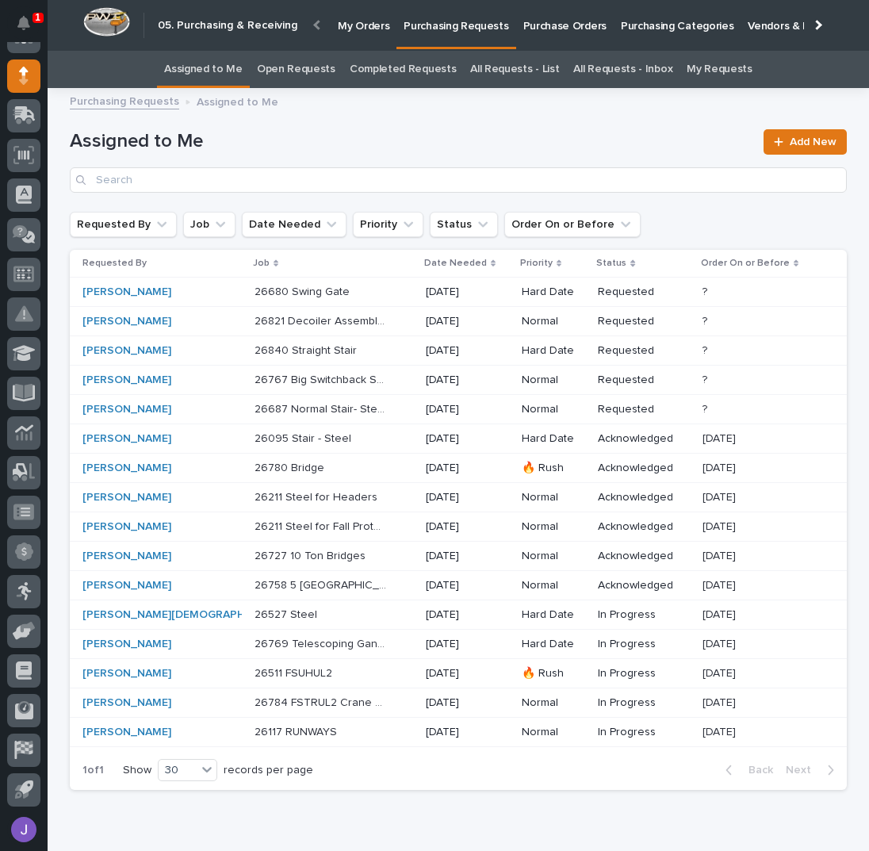
click at [344, 353] on div "26840 Straight Stair 26840 Straight Stair" at bounding box center [334, 351] width 159 height 26
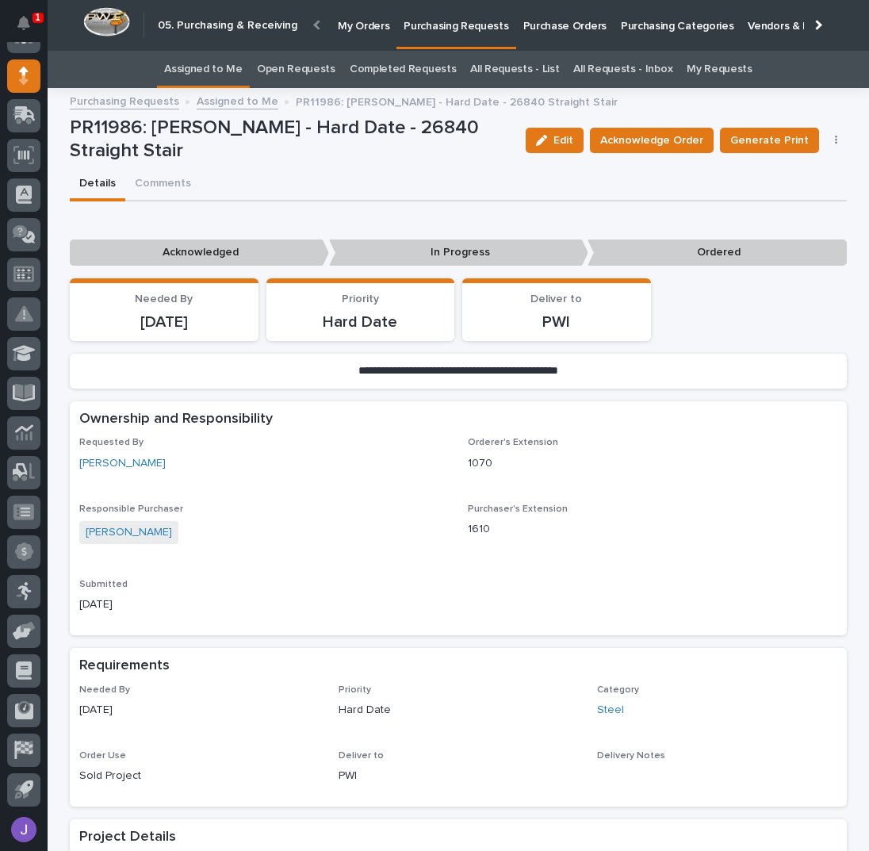
scroll to position [317, 0]
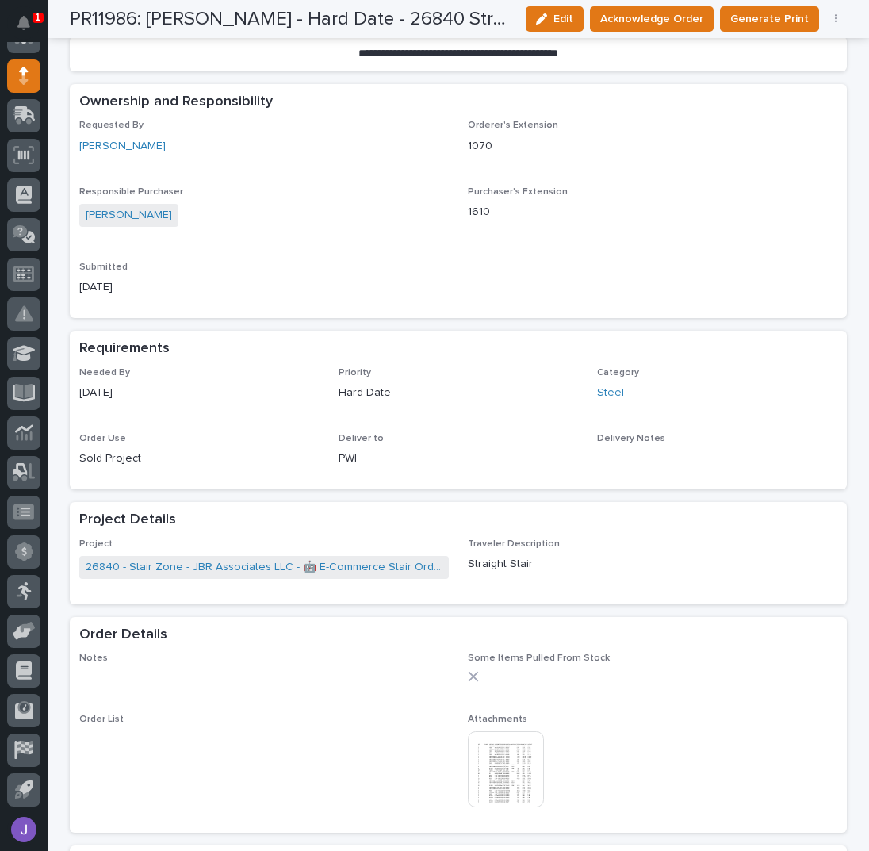
click at [502, 768] on img at bounding box center [506, 769] width 76 height 76
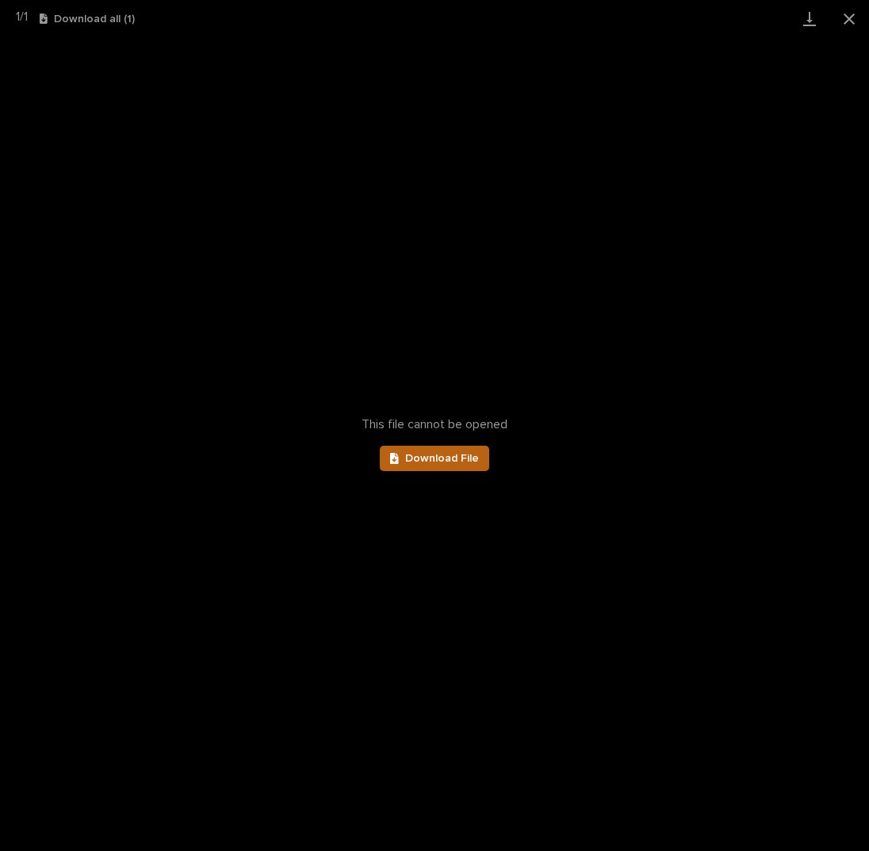
click at [411, 454] on span "Download File" at bounding box center [442, 458] width 74 height 11
click at [848, 14] on button "Close gallery" at bounding box center [849, 18] width 40 height 37
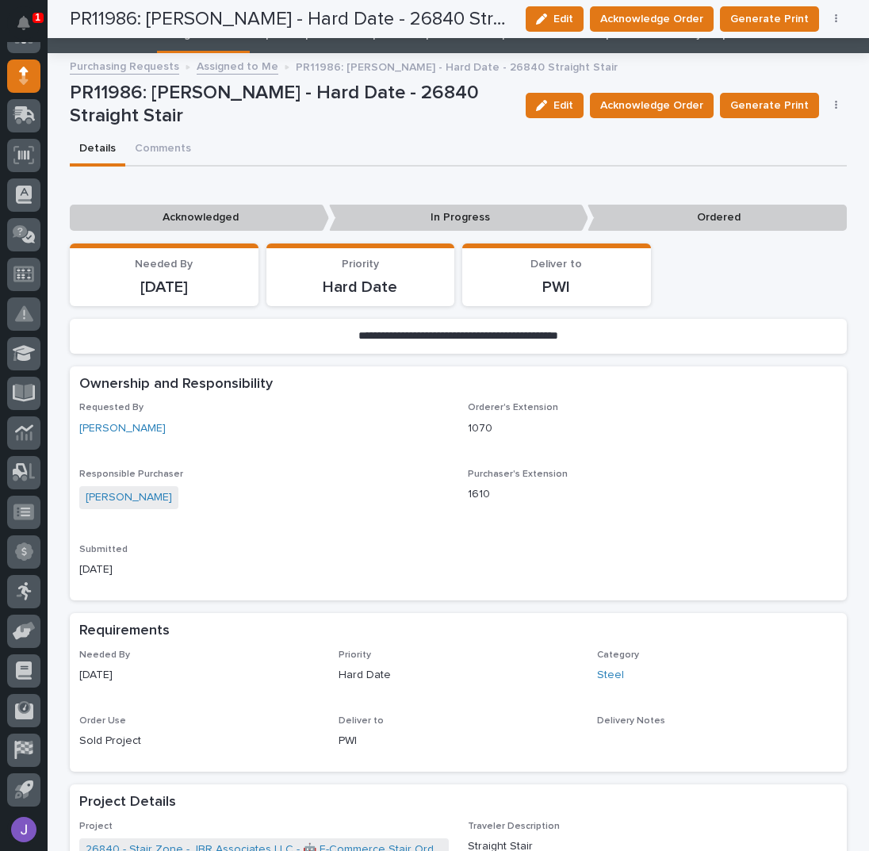
scroll to position [0, 0]
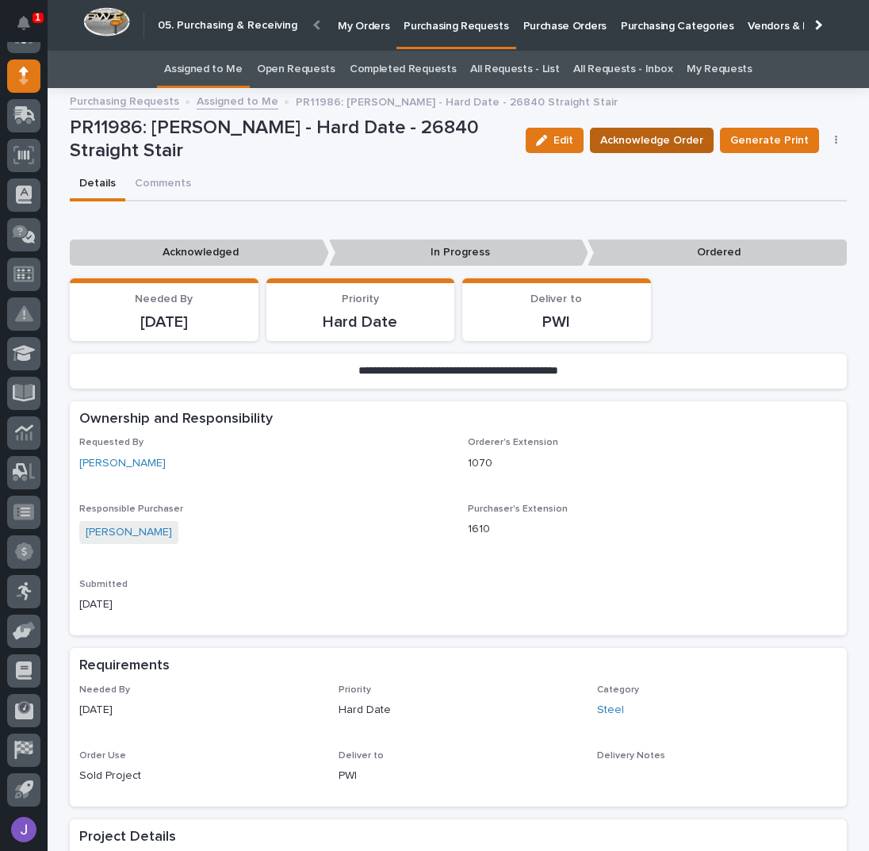
click at [674, 147] on span "Acknowledge Order" at bounding box center [651, 140] width 103 height 19
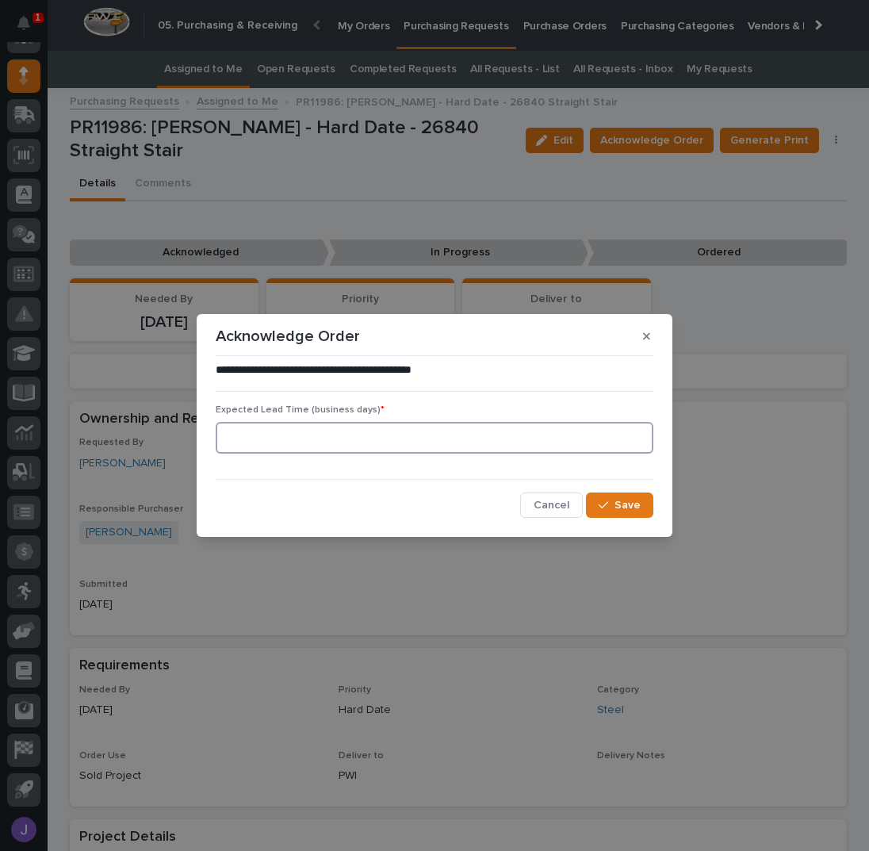
click at [395, 447] on input at bounding box center [435, 438] width 438 height 32
type input "0"
click at [603, 500] on icon "button" at bounding box center [604, 504] width 10 height 11
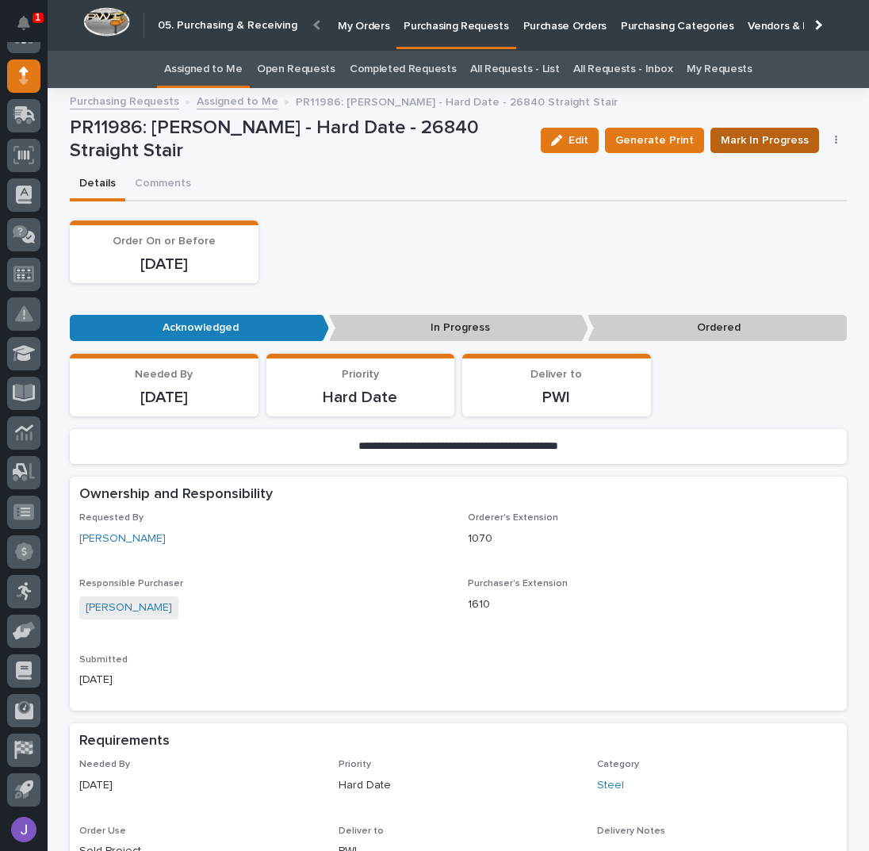
click at [764, 137] on span "Mark In Progress" at bounding box center [765, 140] width 88 height 19
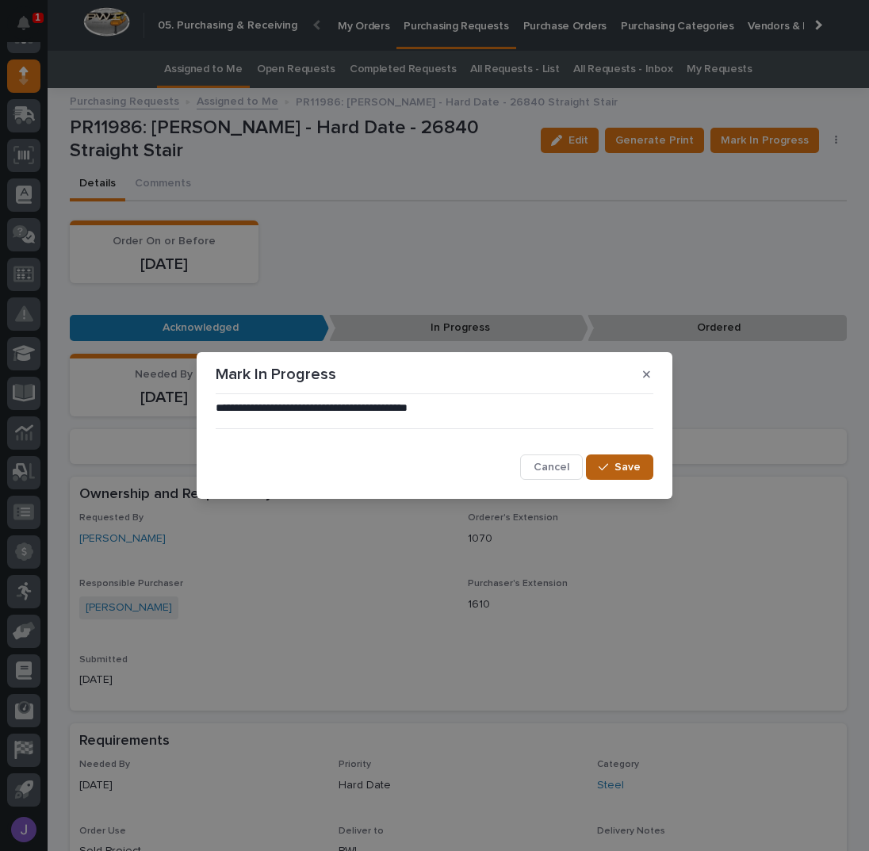
click at [631, 457] on button "Save" at bounding box center [619, 466] width 67 height 25
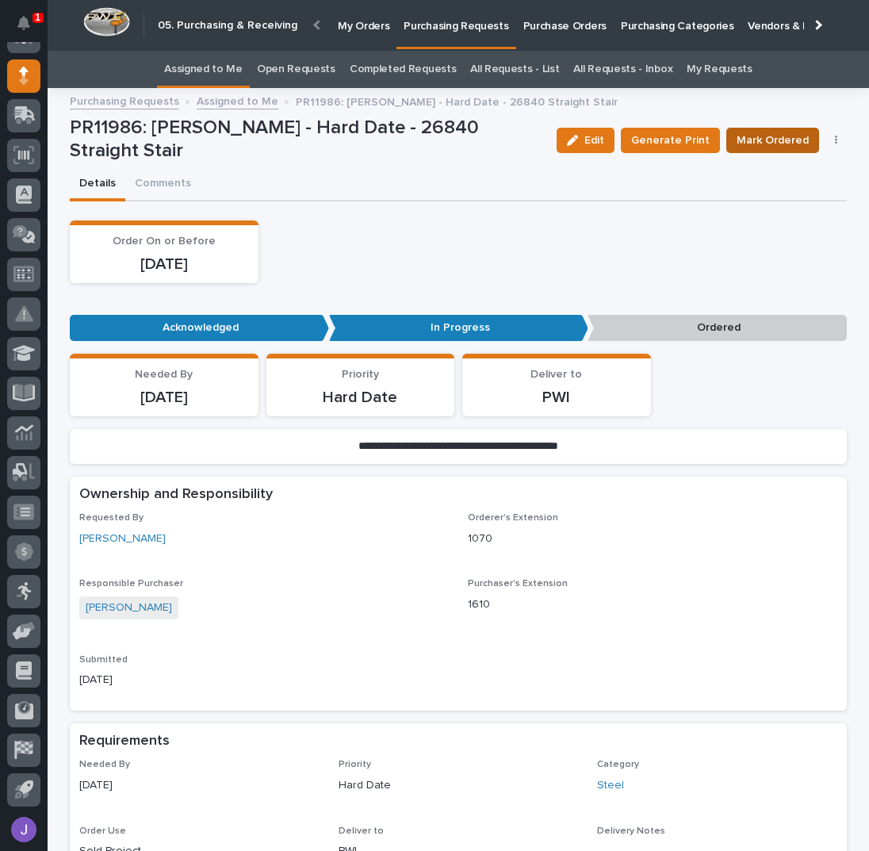
click at [764, 138] on span "Mark Ordered" at bounding box center [773, 140] width 72 height 19
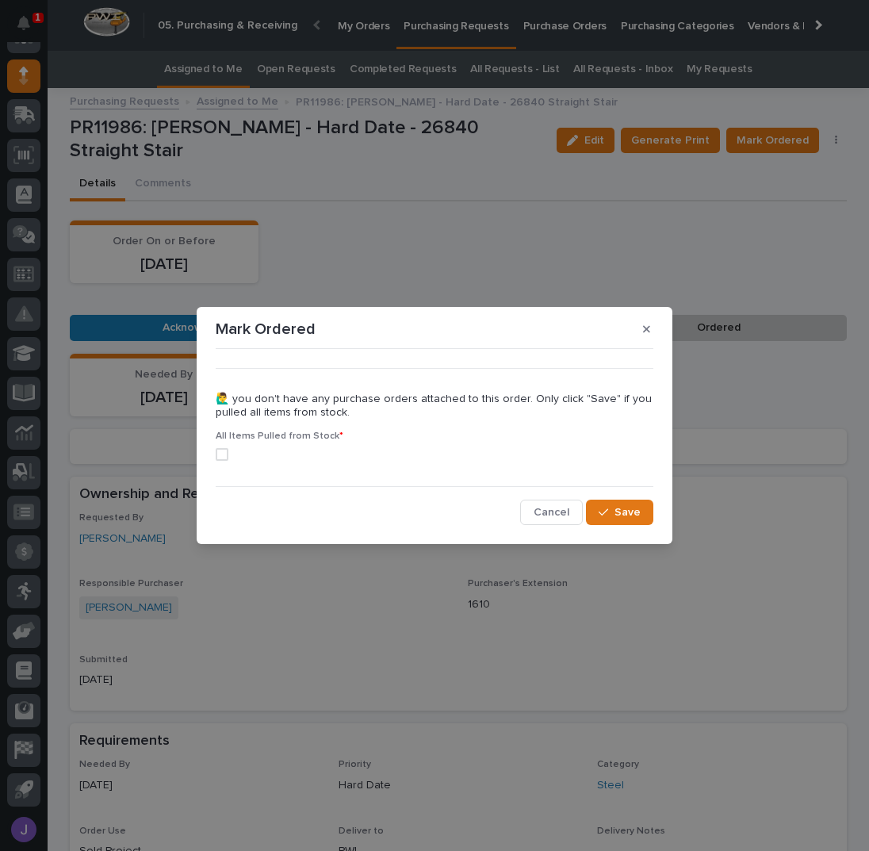
drag, startPoint x: 226, startPoint y: 454, endPoint x: 234, endPoint y: 457, distance: 8.5
click at [224, 454] on span at bounding box center [222, 454] width 13 height 13
click at [608, 511] on icon "button" at bounding box center [604, 512] width 10 height 11
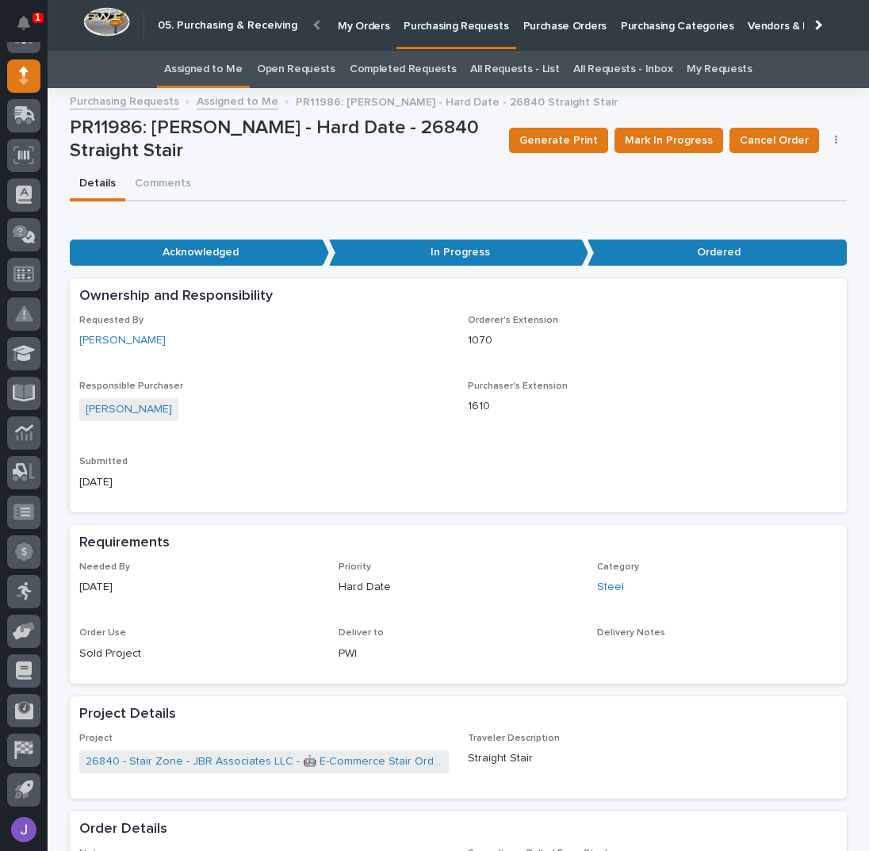
click at [220, 63] on link "Assigned to Me" at bounding box center [203, 69] width 78 height 37
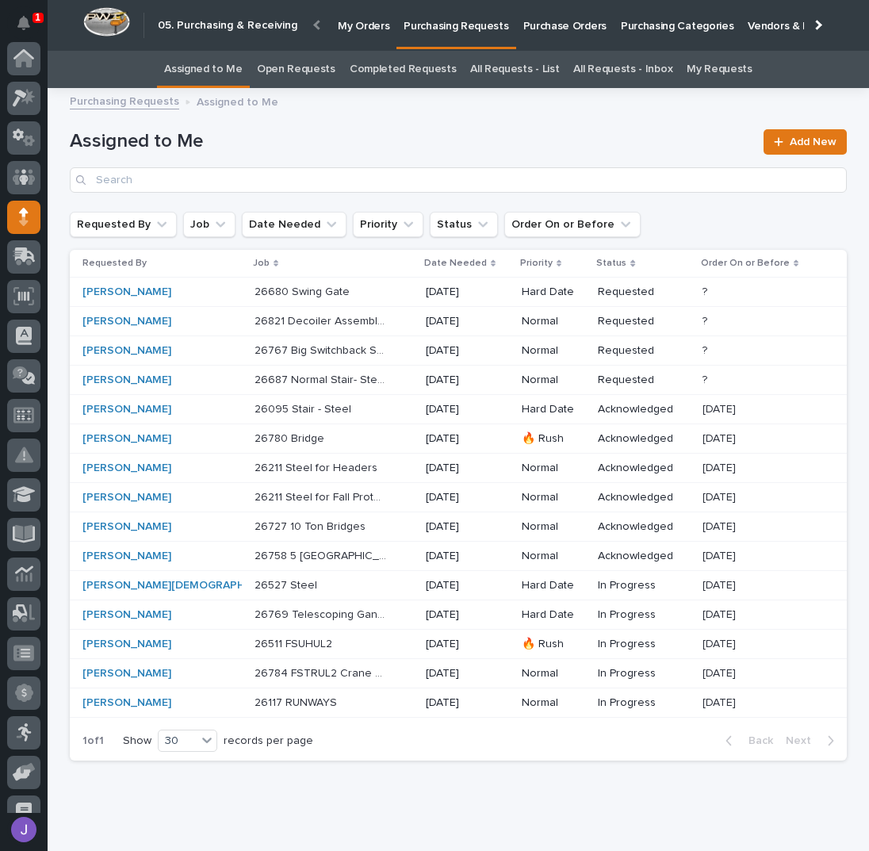
scroll to position [141, 0]
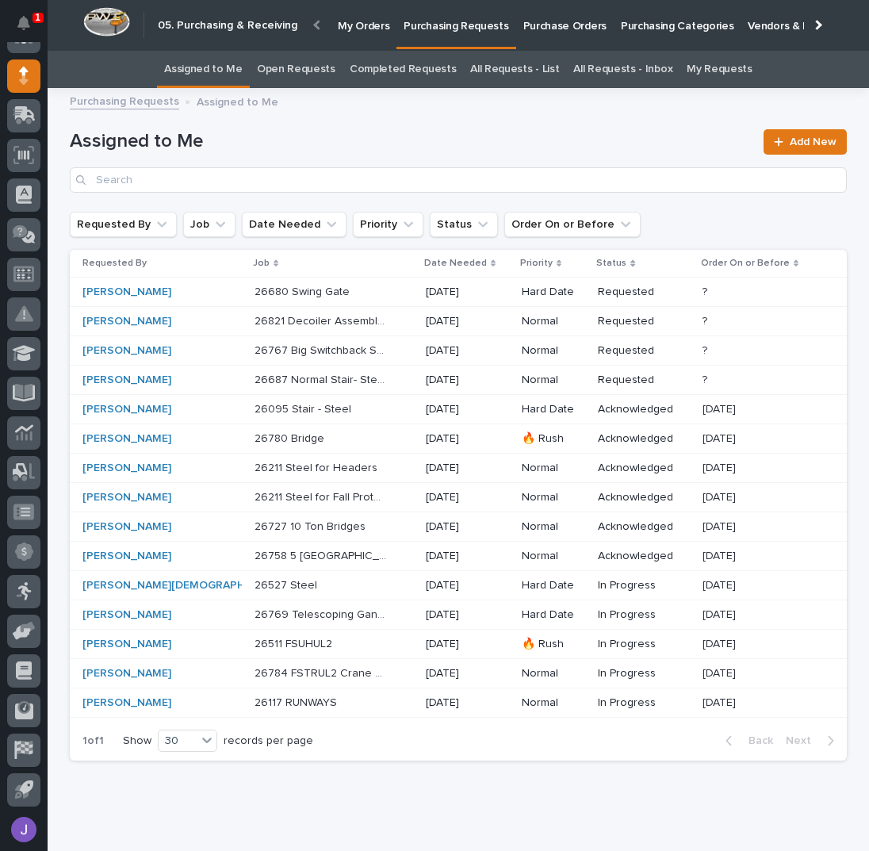
click at [344, 381] on div "26687 Normal Stair- Steel 26687 Normal Stair- Steel" at bounding box center [334, 380] width 159 height 26
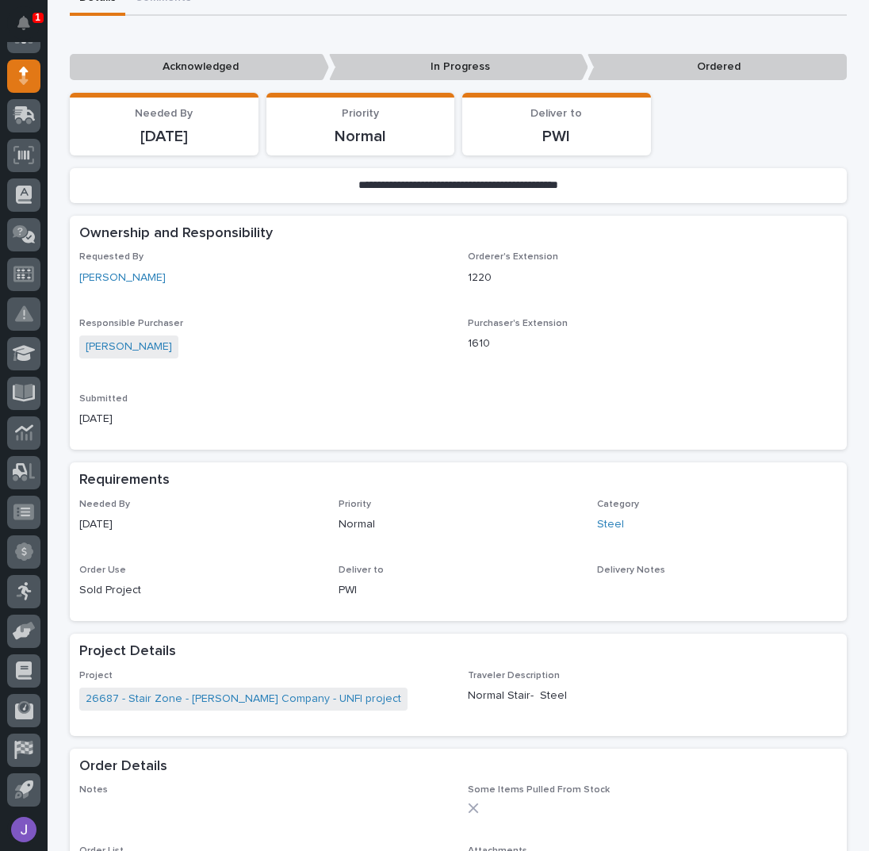
scroll to position [423, 0]
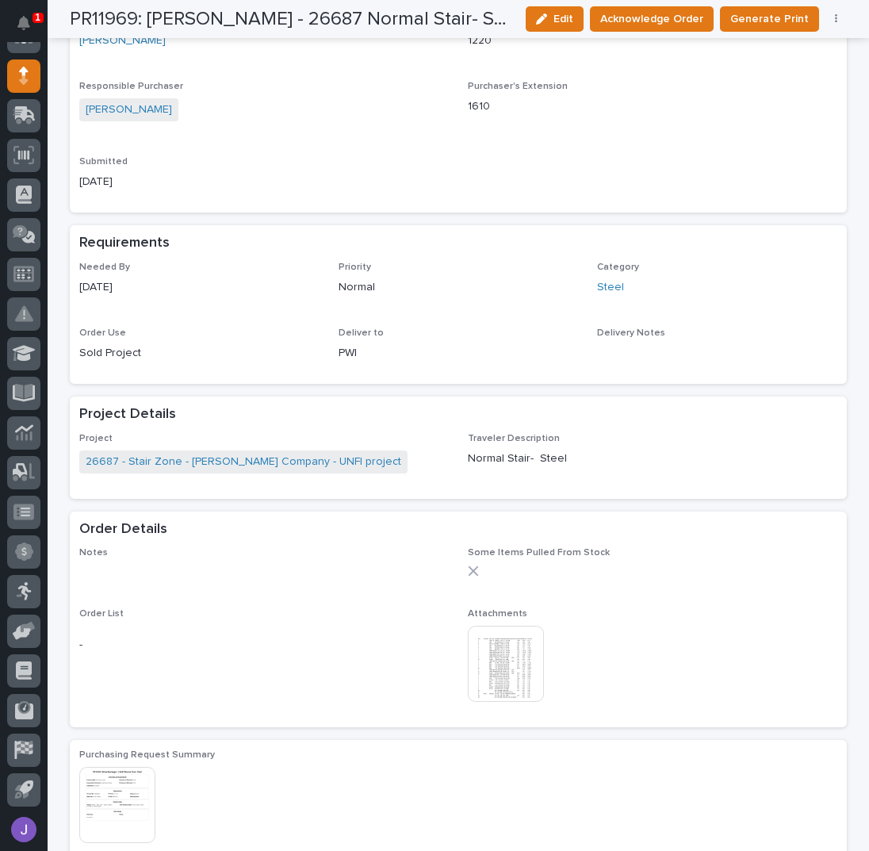
click at [508, 652] on img at bounding box center [506, 664] width 76 height 76
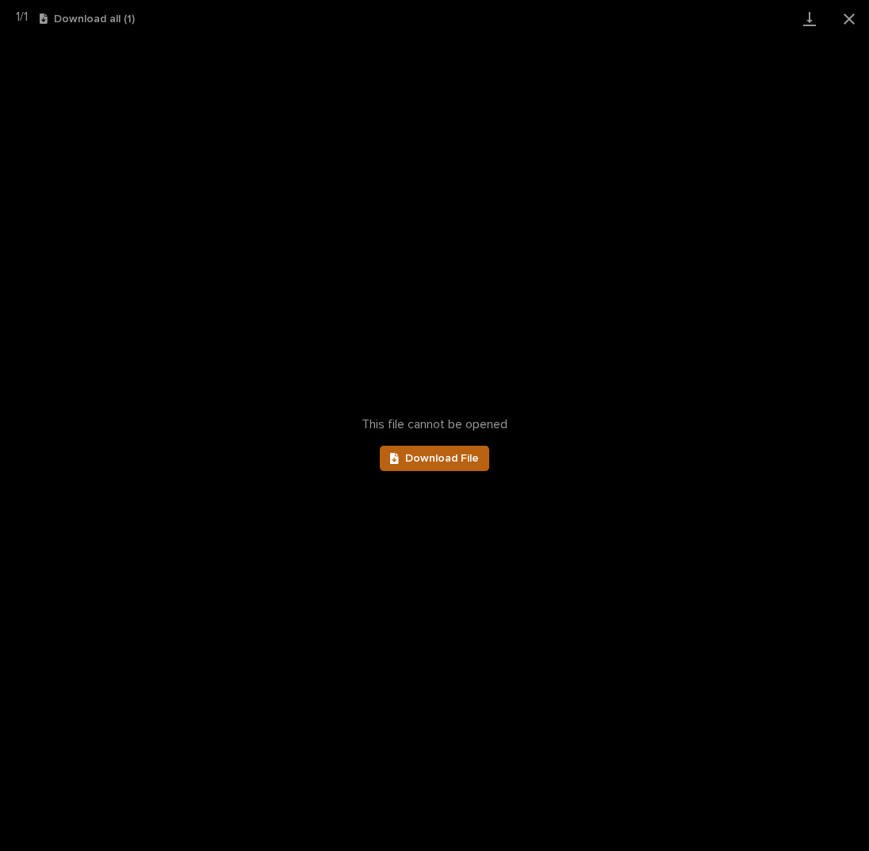
click at [404, 454] on div at bounding box center [397, 458] width 15 height 11
click at [848, 25] on button "Close gallery" at bounding box center [849, 18] width 40 height 37
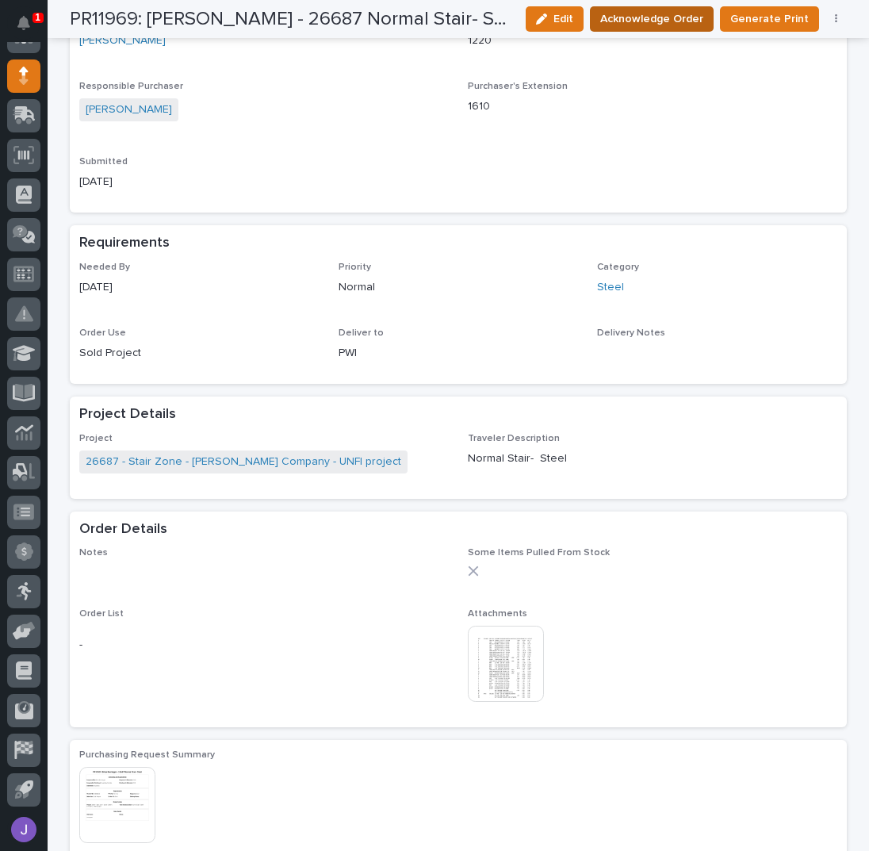
click at [678, 14] on span "Acknowledge Order" at bounding box center [651, 19] width 103 height 19
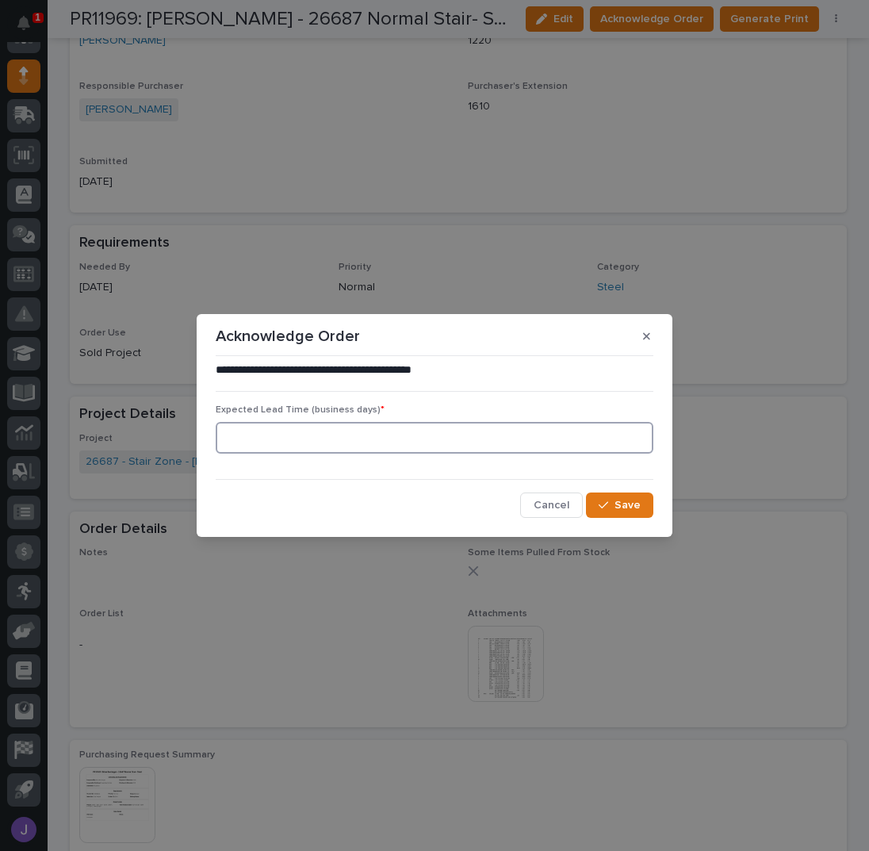
click at [362, 438] on input at bounding box center [435, 438] width 438 height 32
type input "0"
click at [620, 507] on span "Save" at bounding box center [627, 505] width 26 height 14
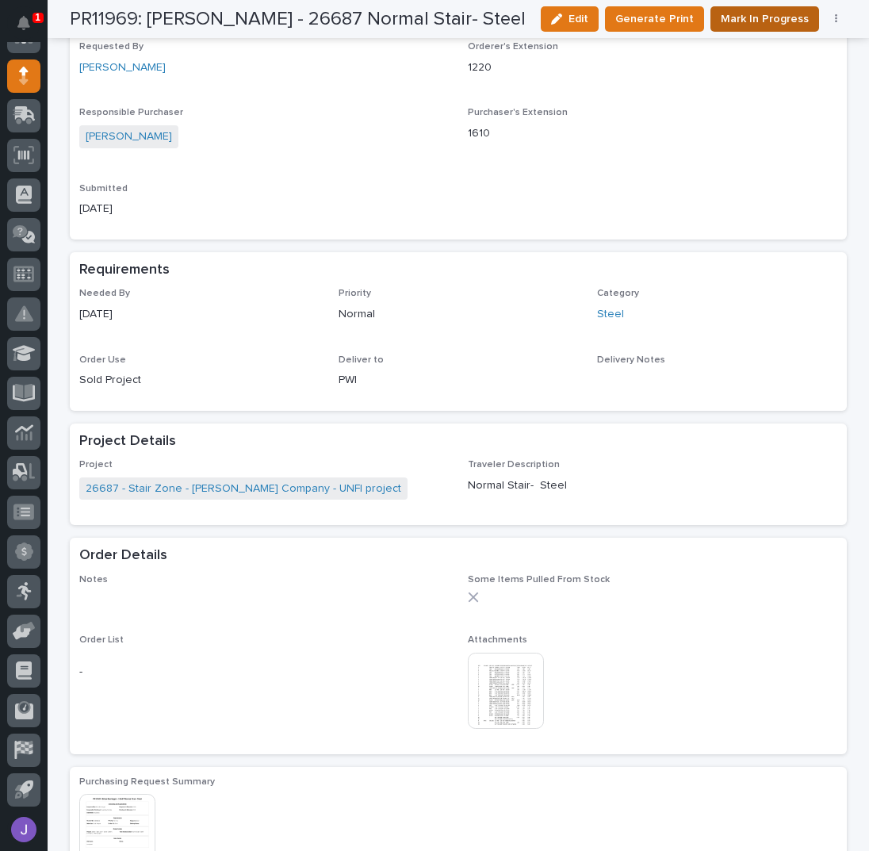
click at [744, 22] on span "Mark In Progress" at bounding box center [765, 19] width 88 height 19
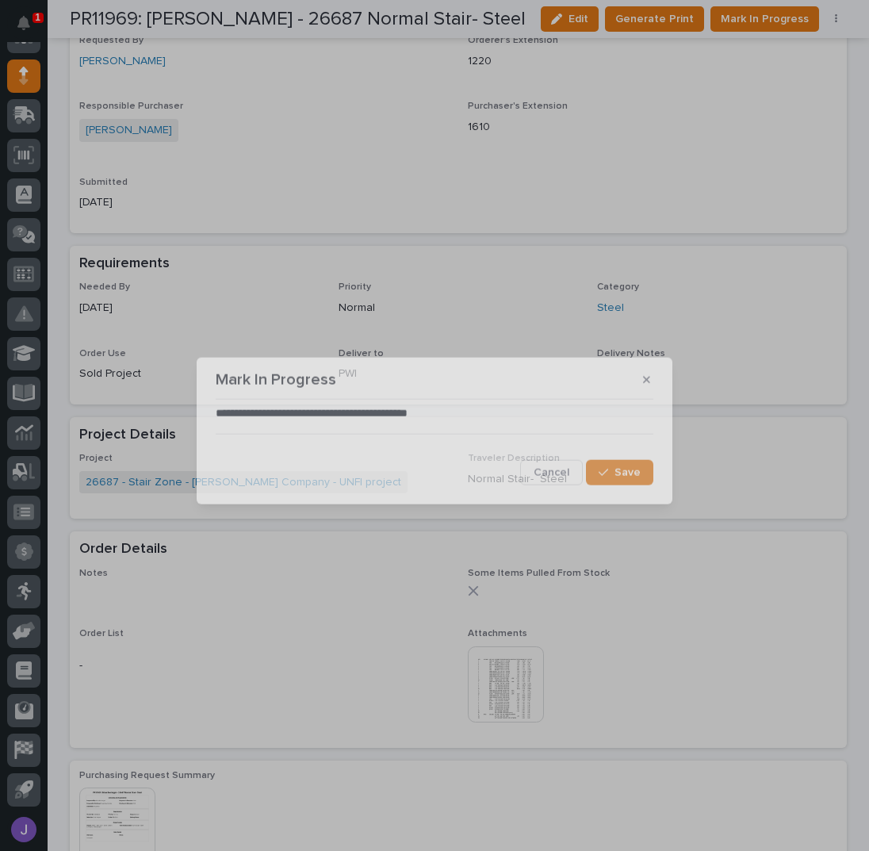
scroll to position [565, 0]
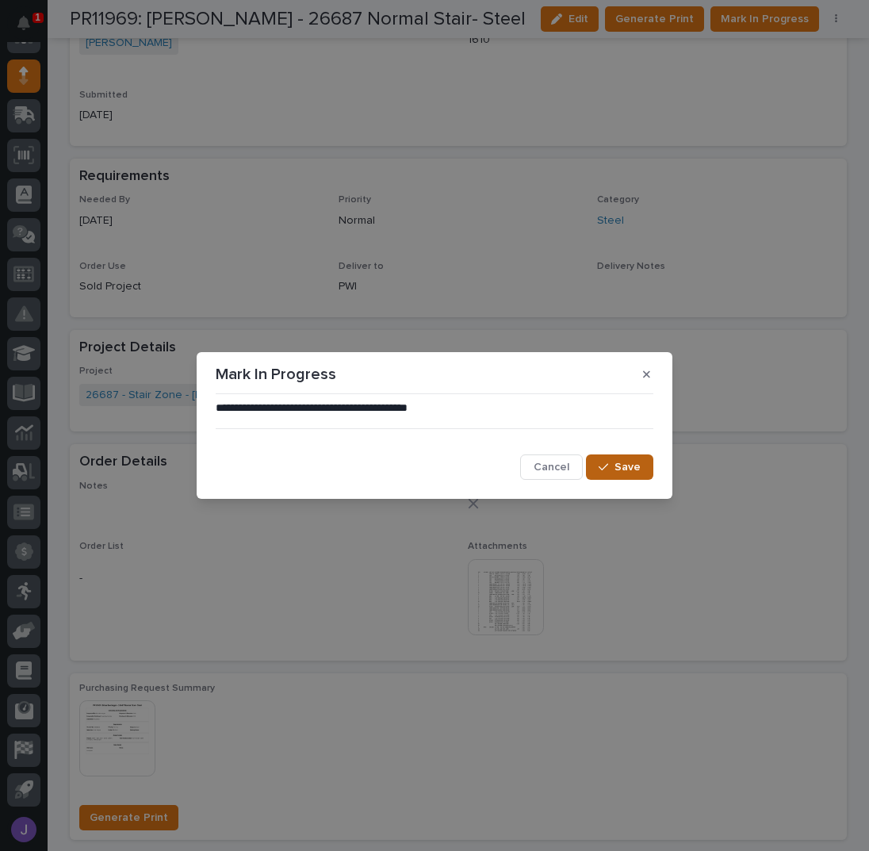
click at [623, 469] on span "Save" at bounding box center [627, 467] width 26 height 14
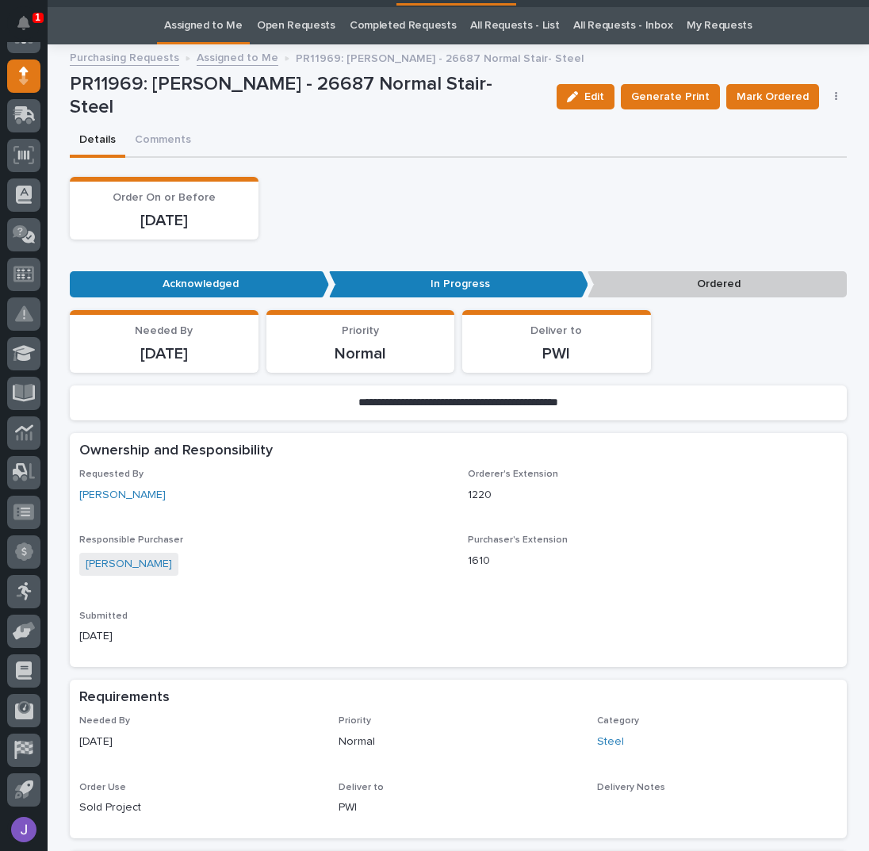
scroll to position [0, 0]
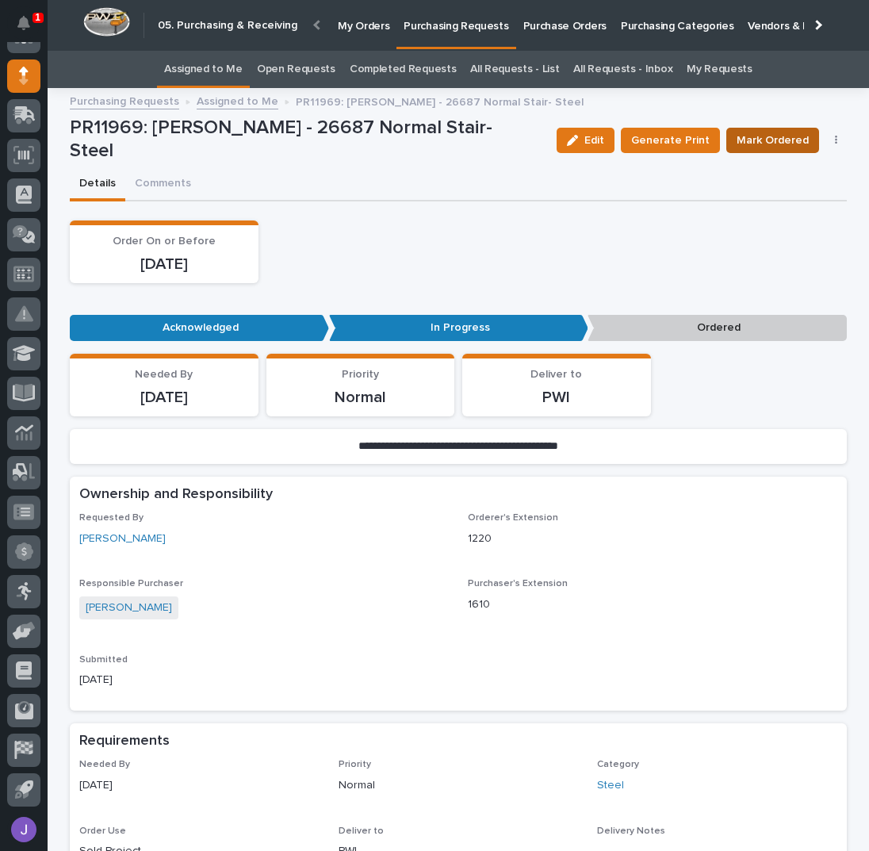
click at [766, 140] on span "Mark Ordered" at bounding box center [773, 140] width 72 height 19
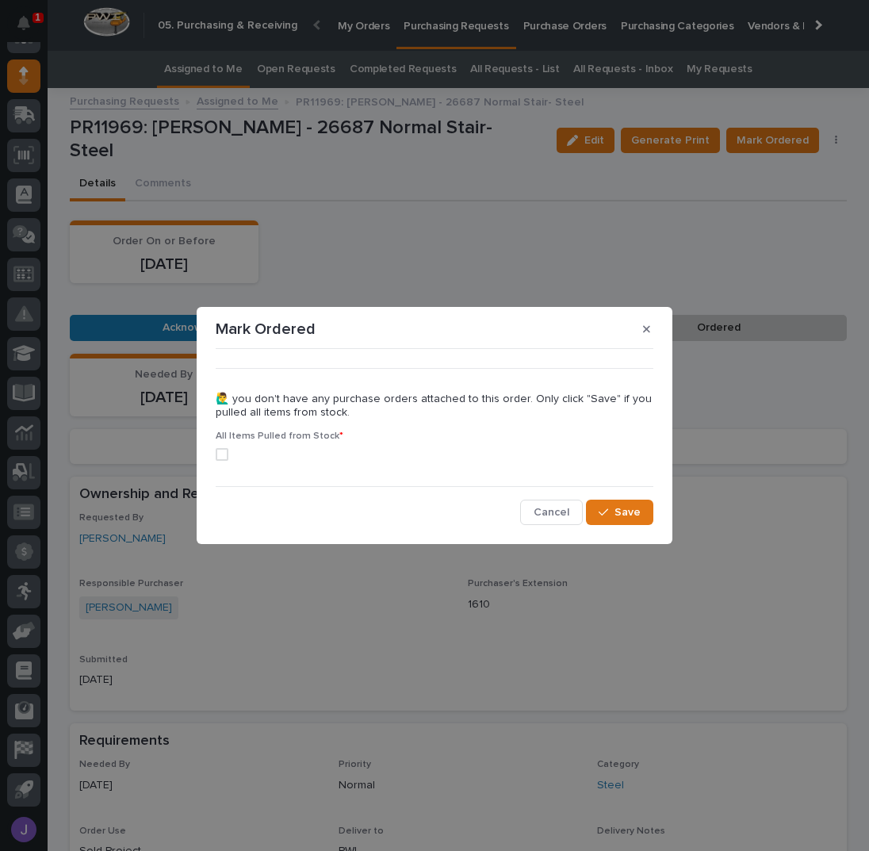
click at [230, 449] on label at bounding box center [435, 454] width 438 height 13
click at [603, 508] on icon "button" at bounding box center [604, 512] width 10 height 11
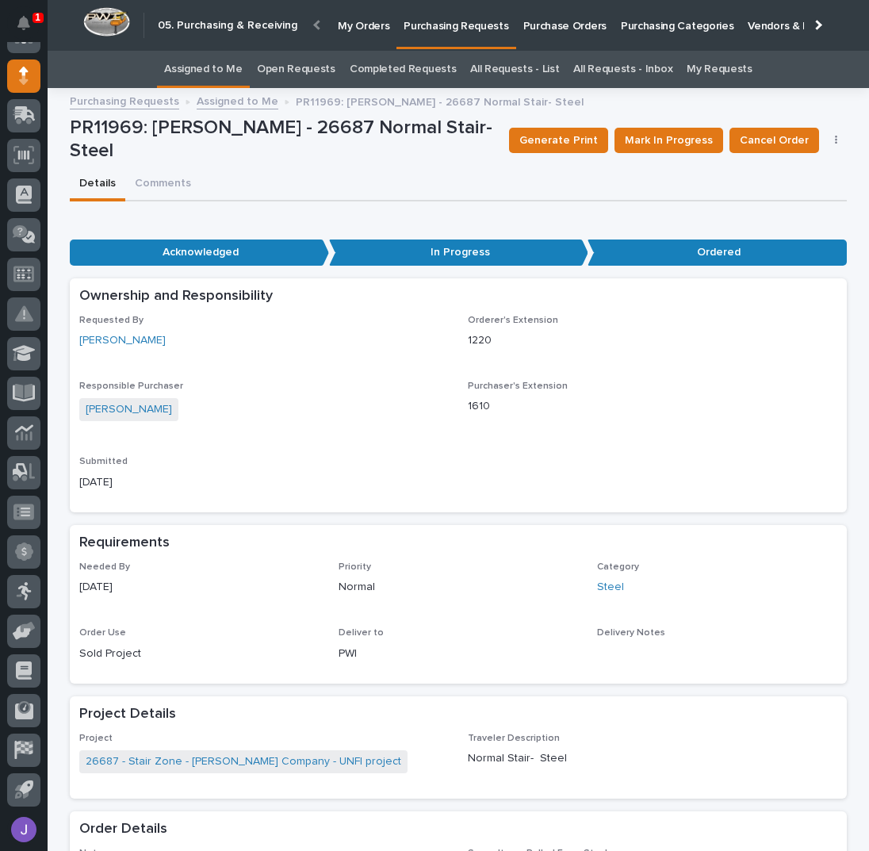
click at [232, 74] on link "Assigned to Me" at bounding box center [203, 69] width 78 height 37
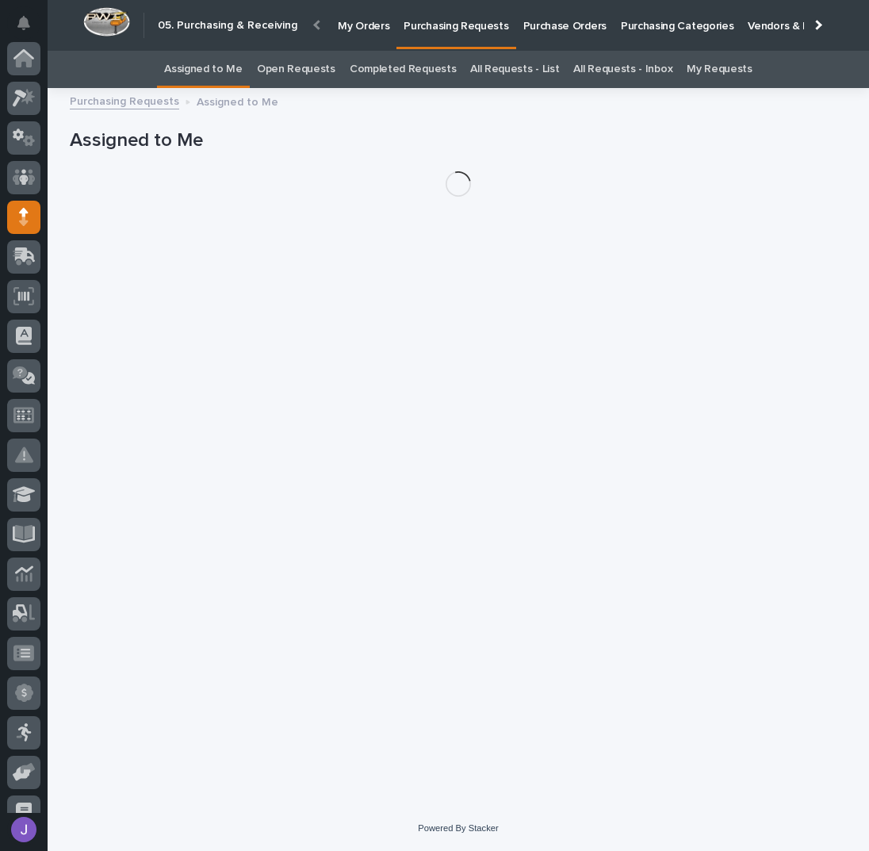
scroll to position [141, 0]
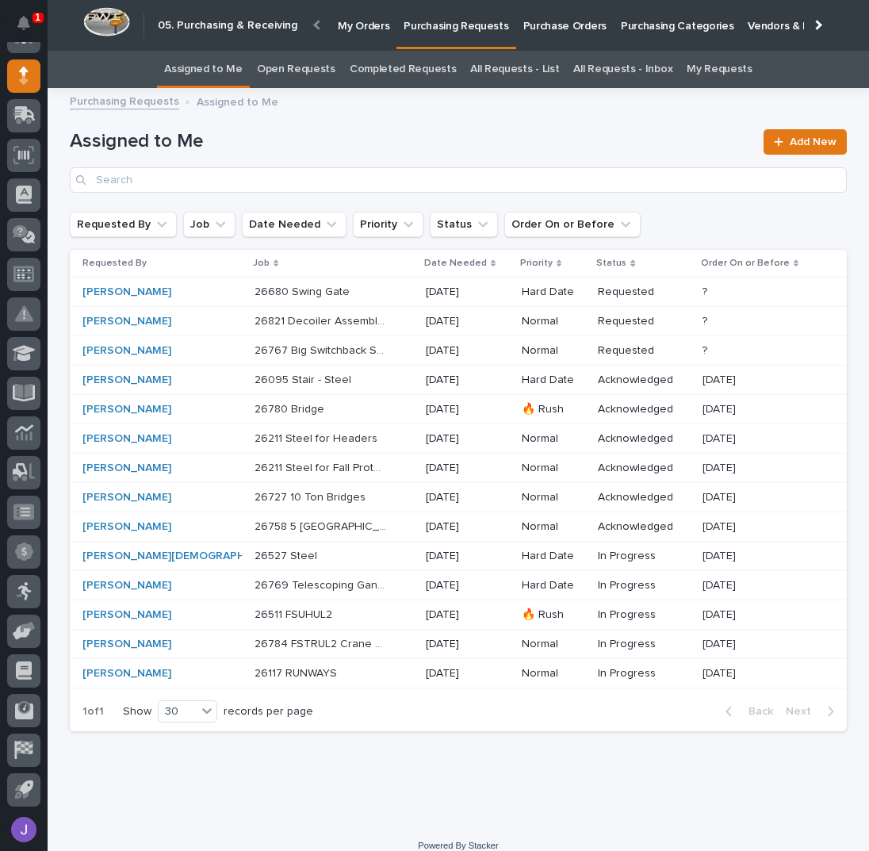
click at [339, 356] on div "26767 Big Switchback Stair-steel 26767 Big Switchback Stair-steel" at bounding box center [334, 351] width 159 height 26
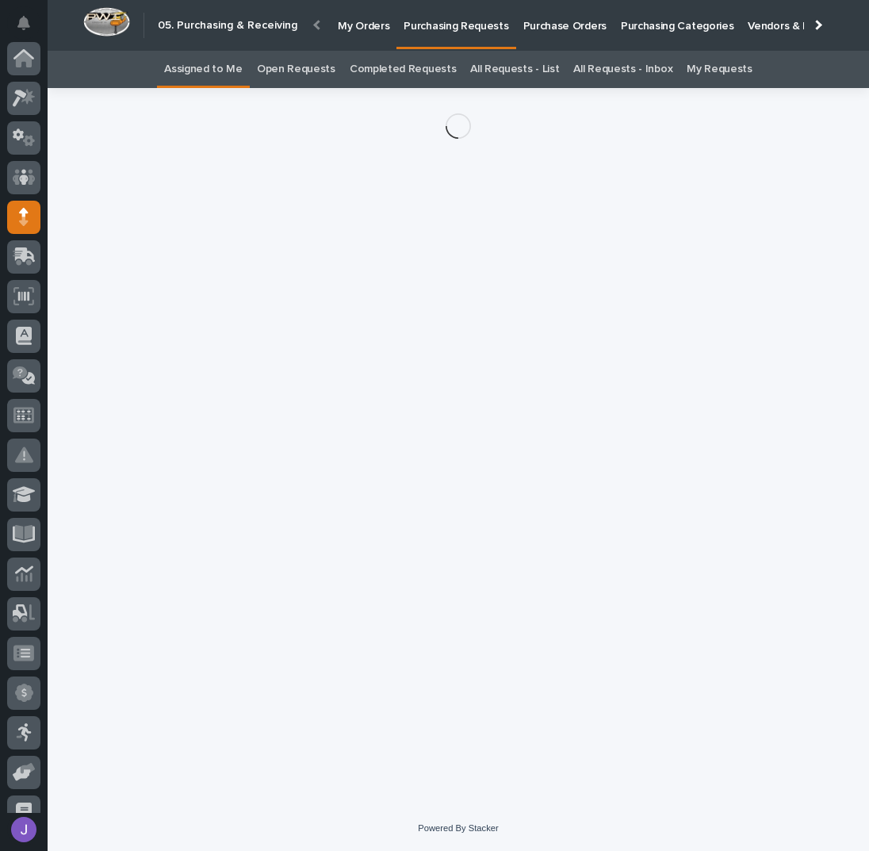
scroll to position [141, 0]
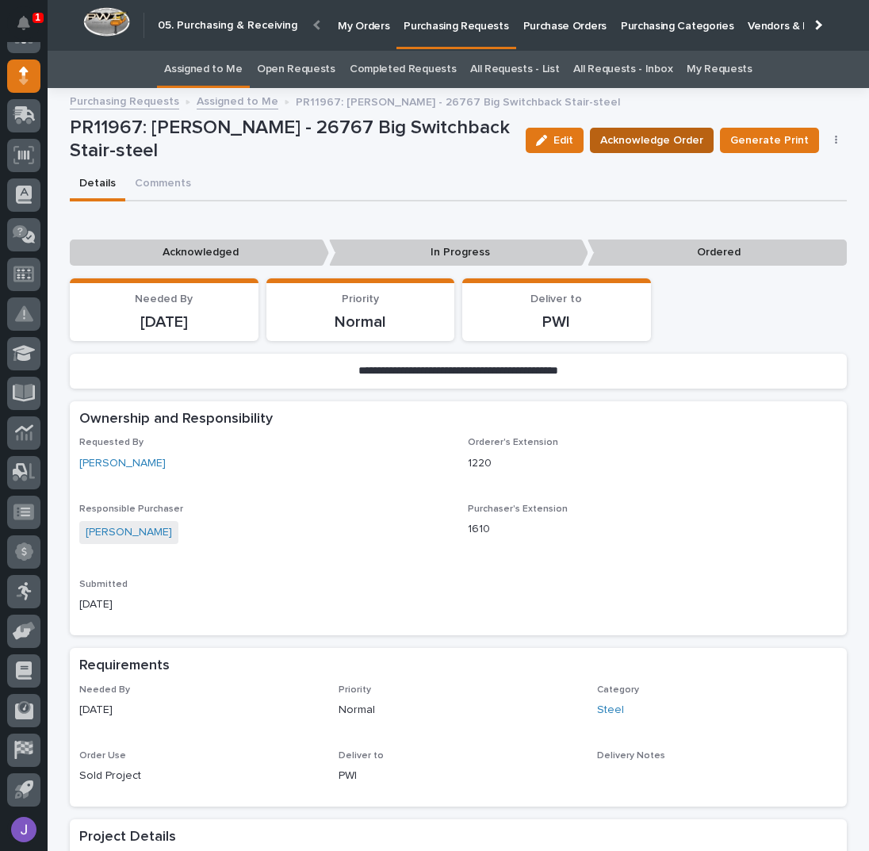
click at [683, 148] on span "Acknowledge Order" at bounding box center [651, 140] width 103 height 19
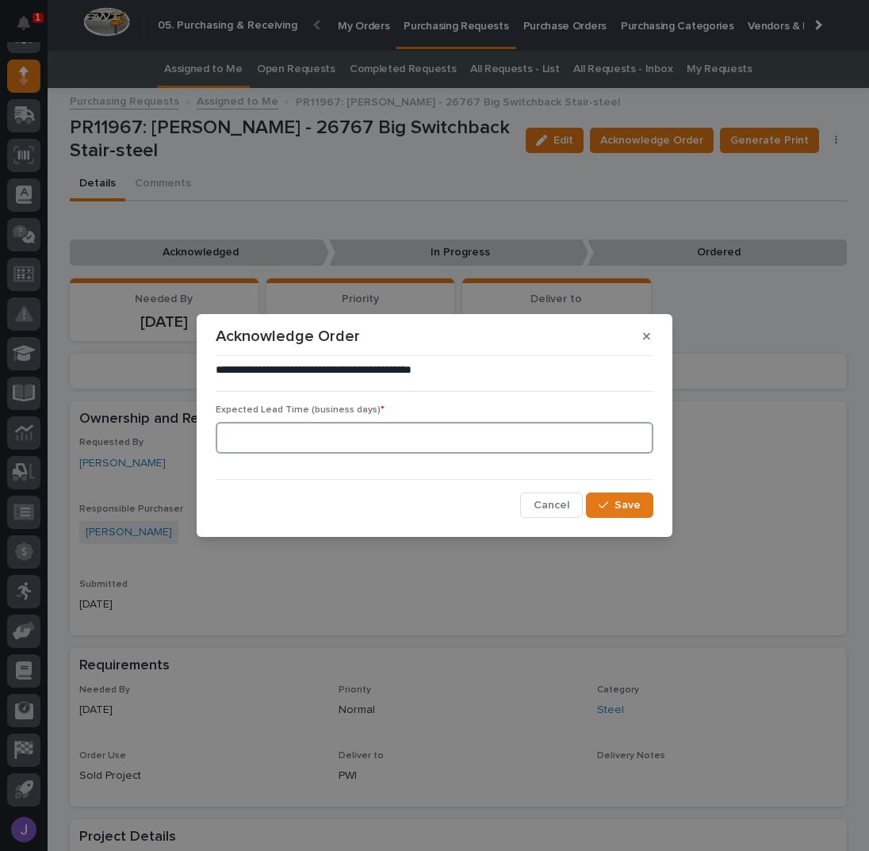
click at [269, 427] on input at bounding box center [435, 438] width 438 height 32
type input "0"
click at [600, 505] on icon "button" at bounding box center [604, 504] width 10 height 11
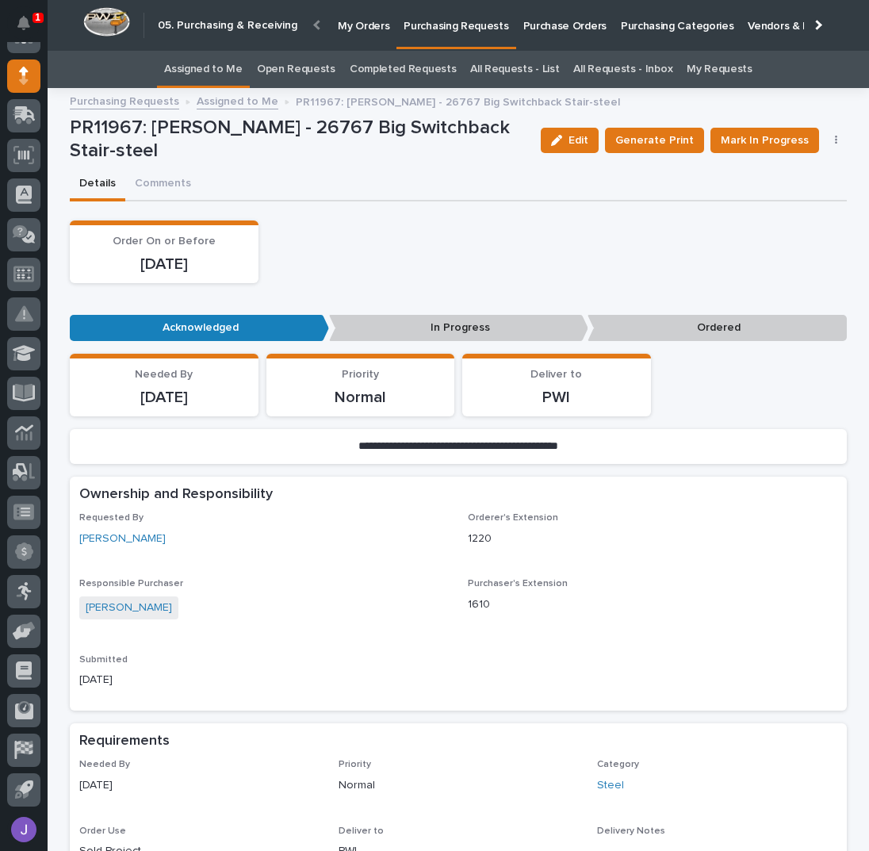
drag, startPoint x: 86, startPoint y: 3, endPoint x: 422, endPoint y: 166, distance: 372.7
click at [422, 166] on div "PR11967: [PERSON_NAME] - 26767 Big Switchback Stair-steel" at bounding box center [299, 143] width 458 height 52
click at [737, 140] on span "Mark In Progress" at bounding box center [765, 140] width 88 height 19
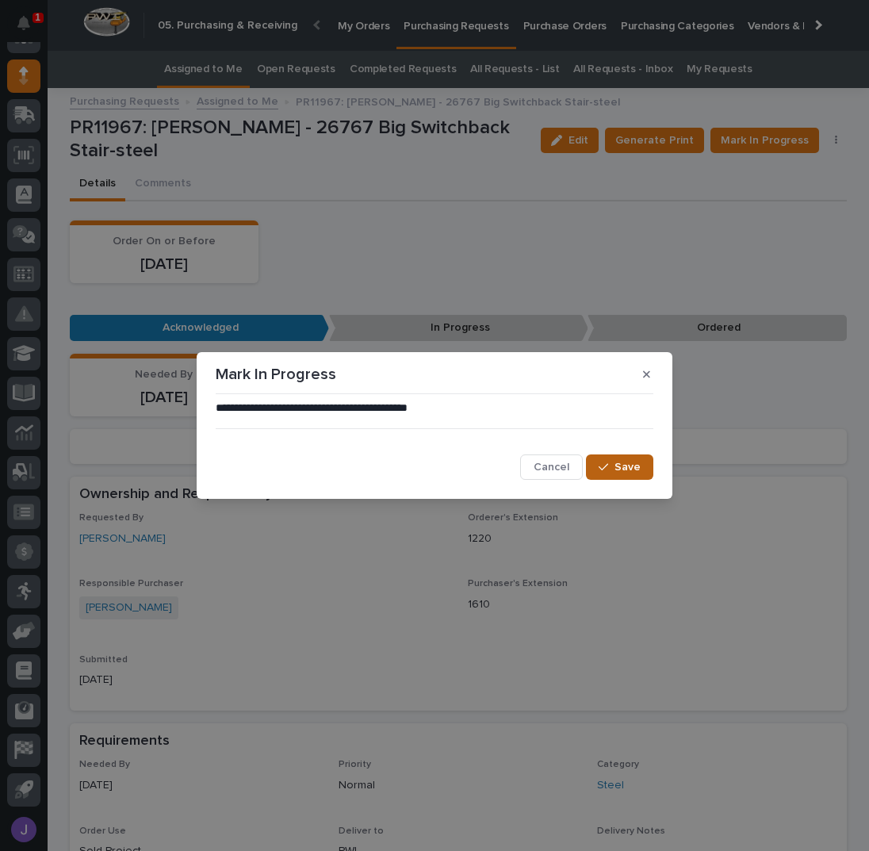
click at [619, 476] on button "Save" at bounding box center [619, 466] width 67 height 25
click at [213, 69] on div "**********" at bounding box center [434, 425] width 869 height 851
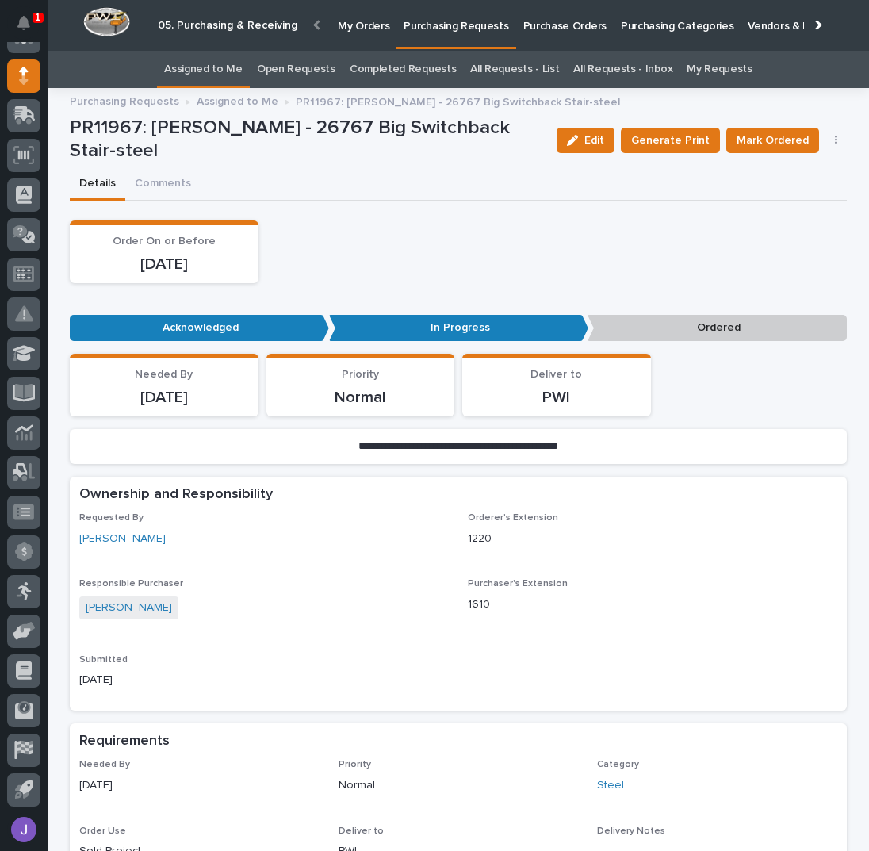
click at [213, 69] on link "Assigned to Me" at bounding box center [203, 69] width 78 height 37
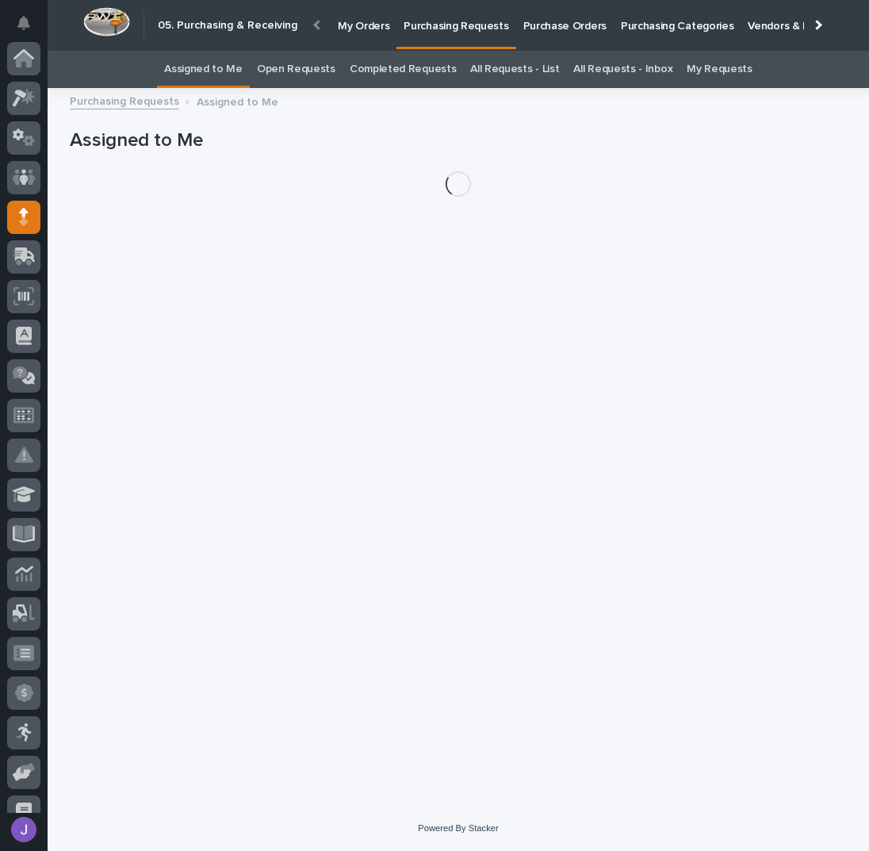
scroll to position [141, 0]
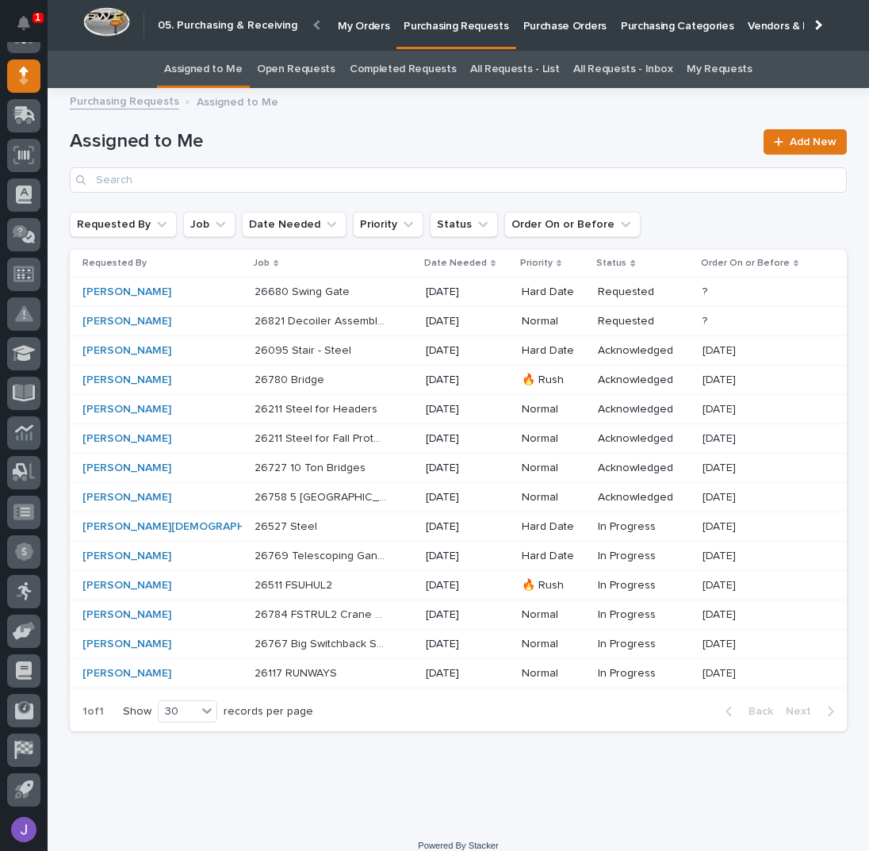
click at [327, 316] on p "26821 Decoiler Assembly - Steel" at bounding box center [323, 320] width 136 height 17
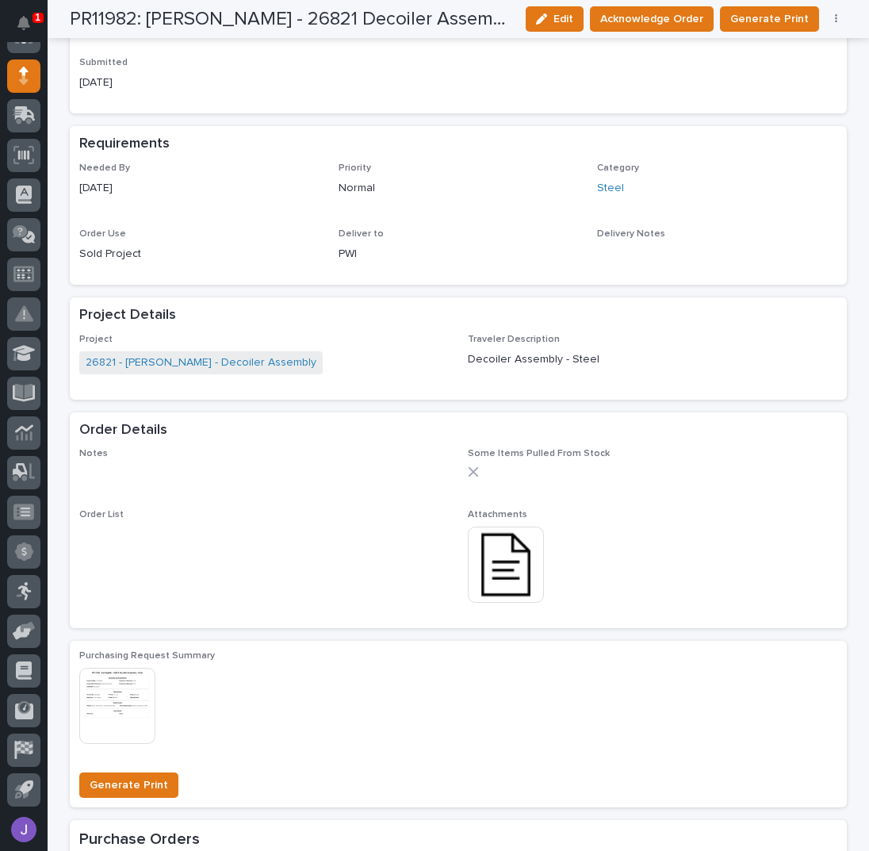
scroll to position [528, 0]
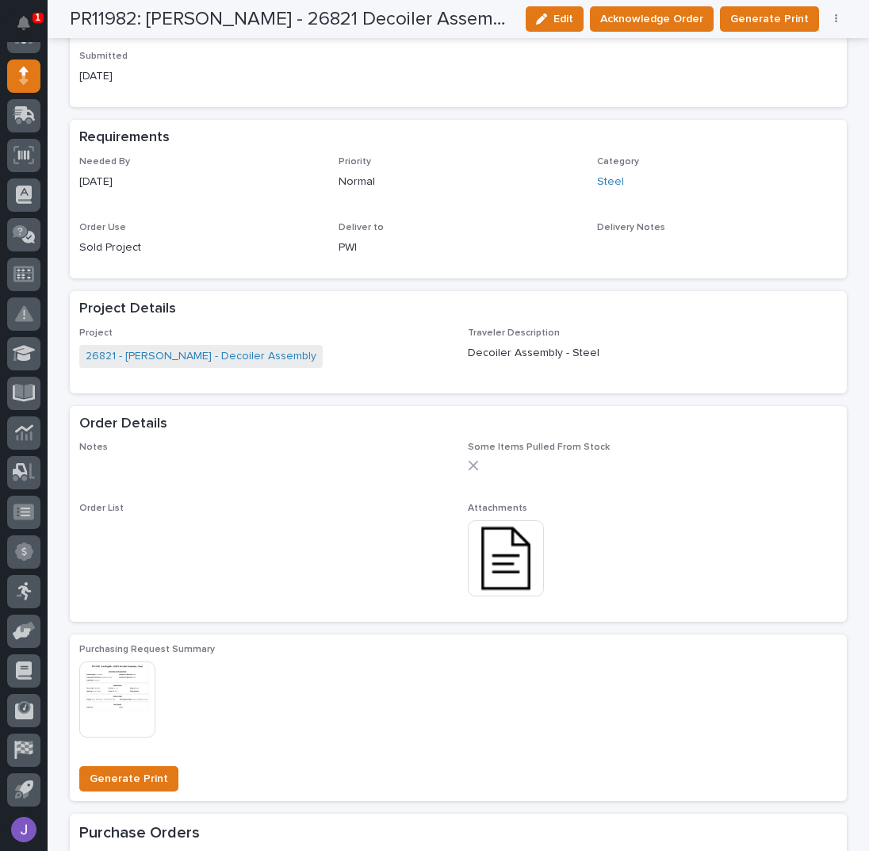
click at [502, 571] on img at bounding box center [506, 558] width 76 height 76
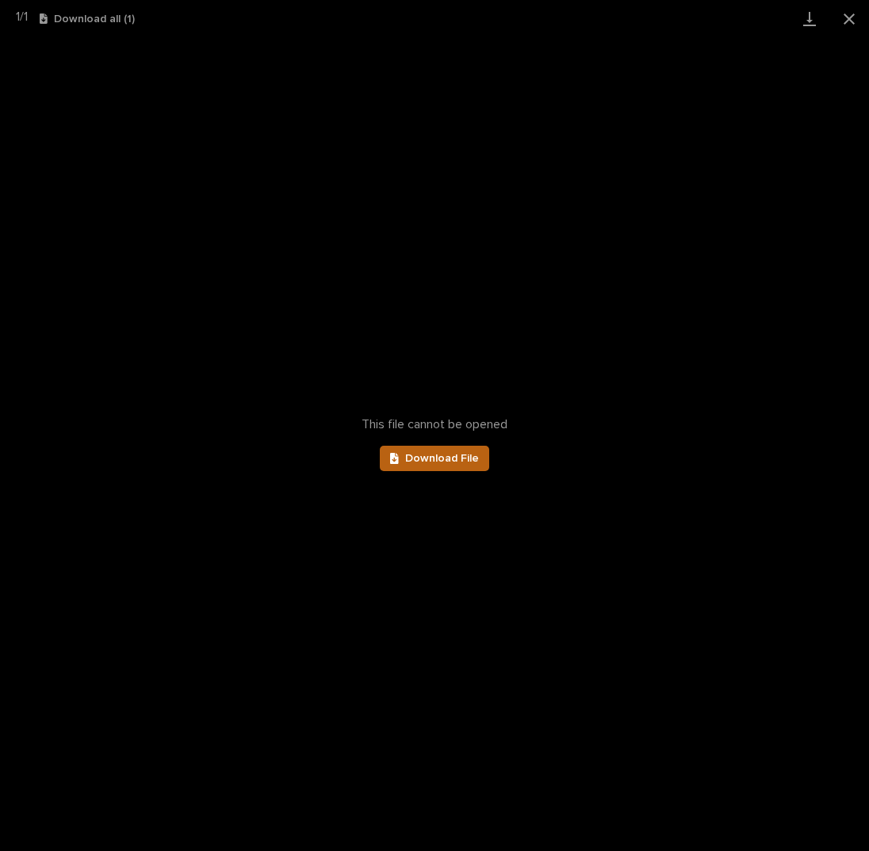
click at [457, 465] on link "Download File" at bounding box center [434, 458] width 109 height 25
click at [848, 16] on button "Close gallery" at bounding box center [849, 18] width 40 height 37
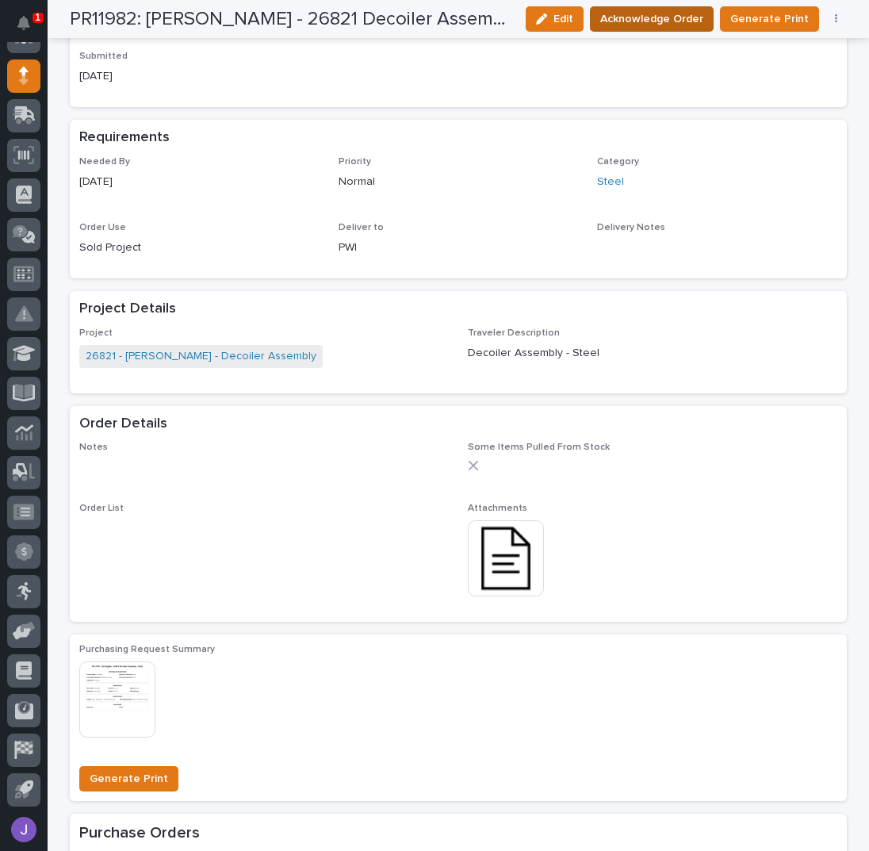
click at [676, 14] on span "Acknowledge Order" at bounding box center [651, 19] width 103 height 19
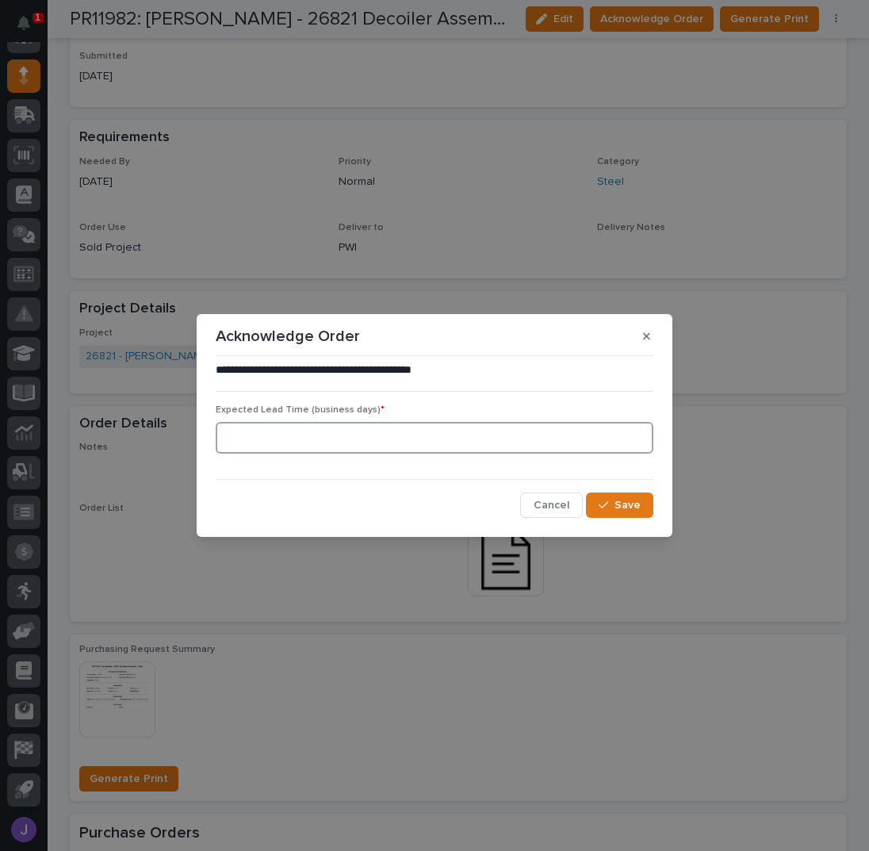
click at [329, 447] on input at bounding box center [435, 438] width 438 height 32
type input "0"
click at [639, 502] on span "Save" at bounding box center [627, 505] width 26 height 14
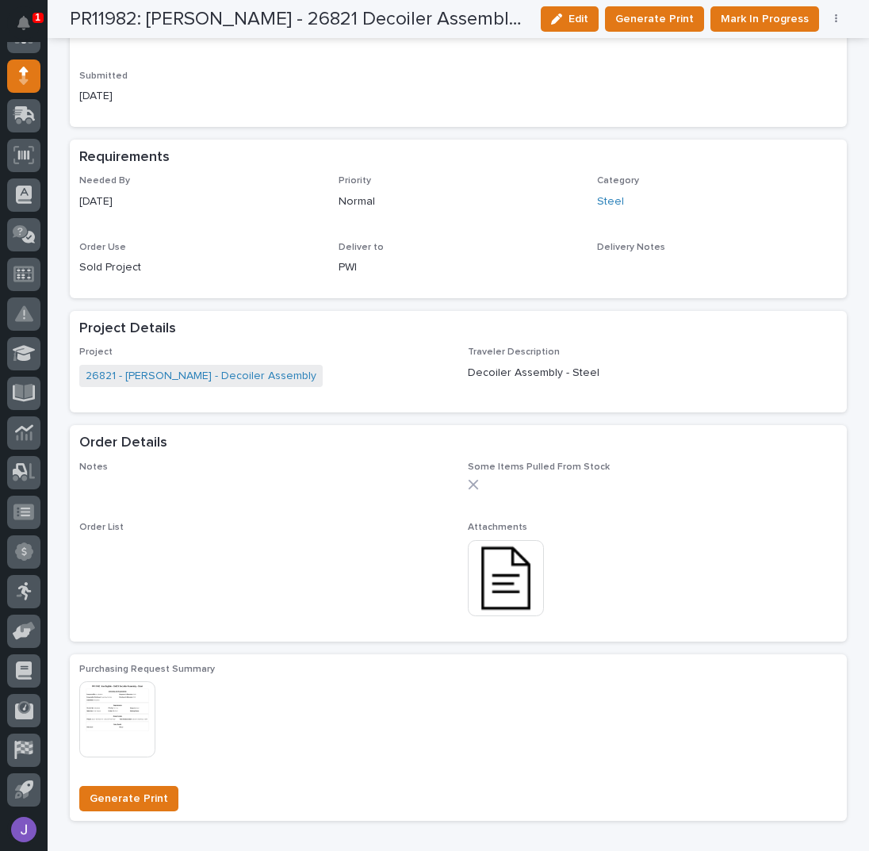
scroll to position [671, 0]
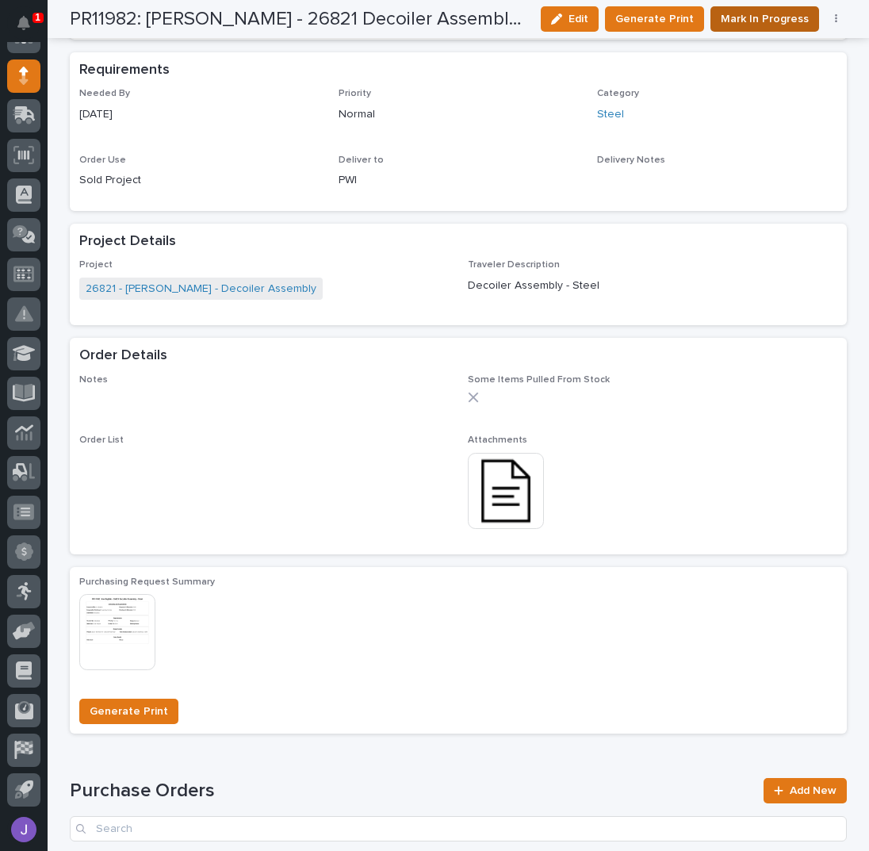
click at [761, 25] on span "Mark In Progress" at bounding box center [765, 19] width 88 height 19
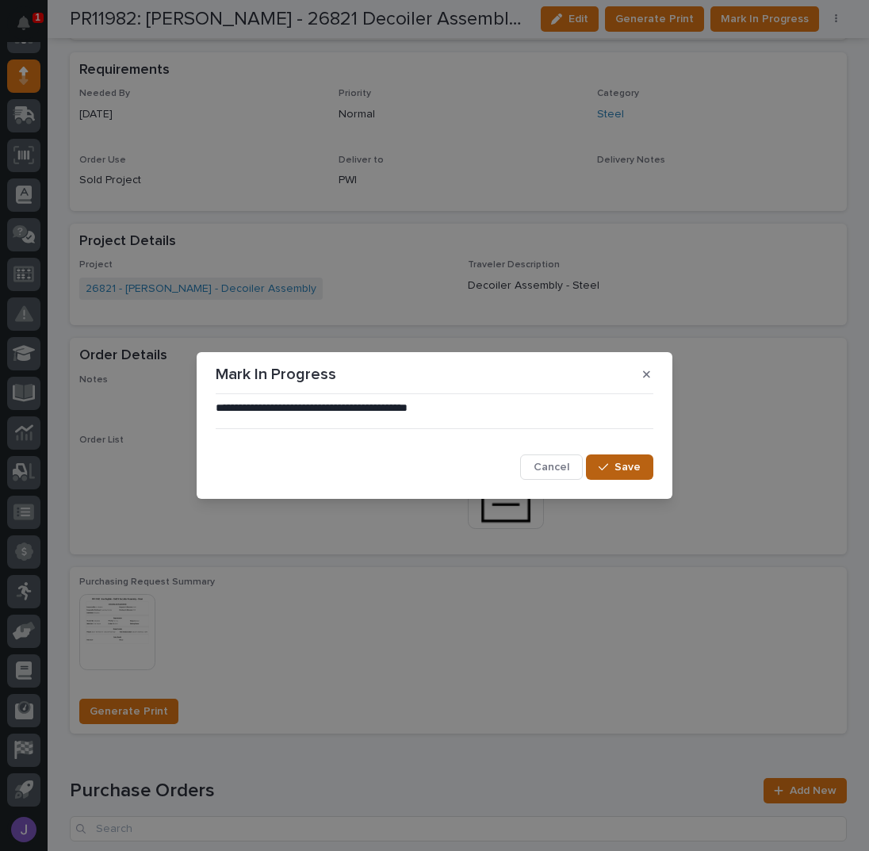
click at [599, 462] on button "Save" at bounding box center [619, 466] width 67 height 25
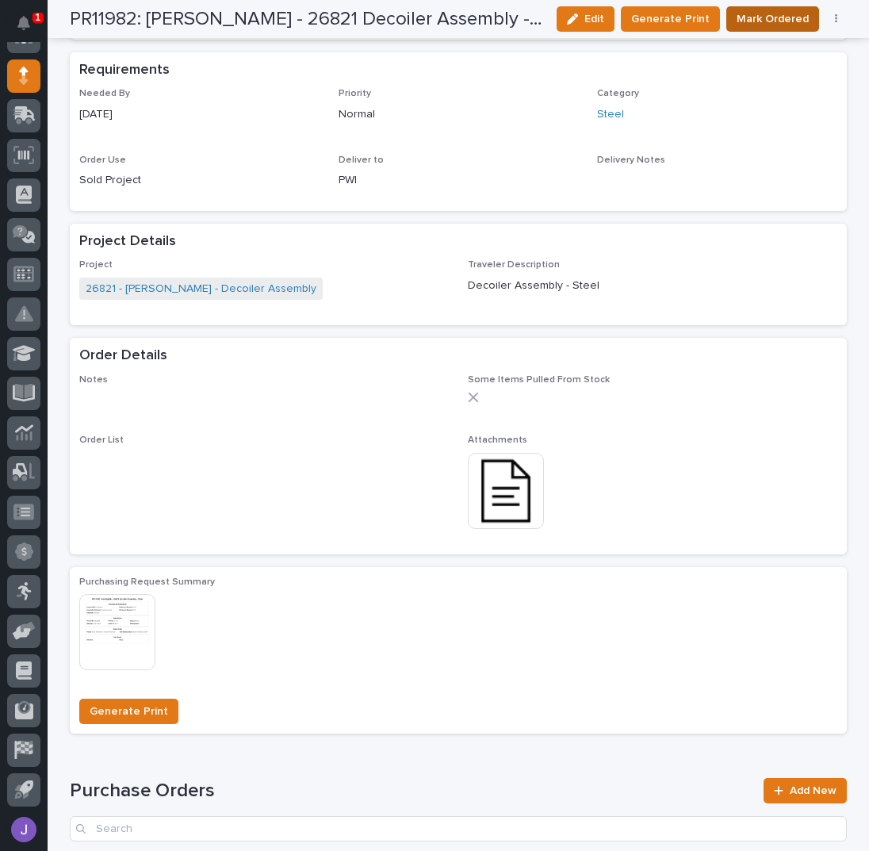
click at [737, 17] on span "Mark Ordered" at bounding box center [773, 19] width 72 height 19
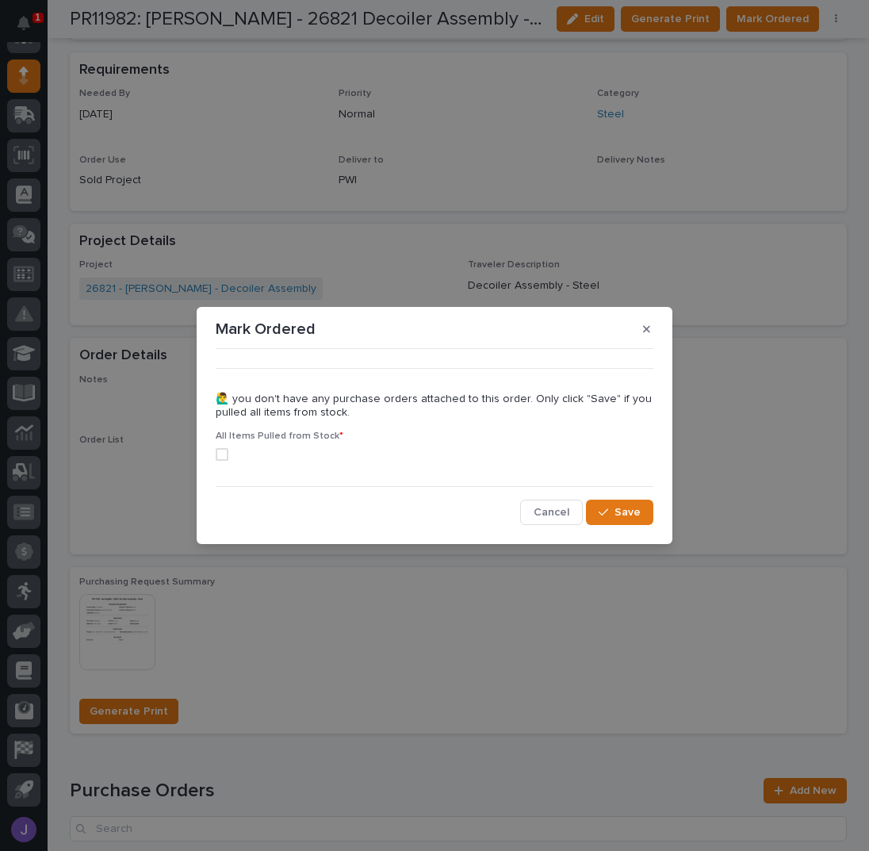
click at [221, 454] on span at bounding box center [222, 454] width 13 height 13
click at [601, 503] on button "Save" at bounding box center [619, 511] width 67 height 25
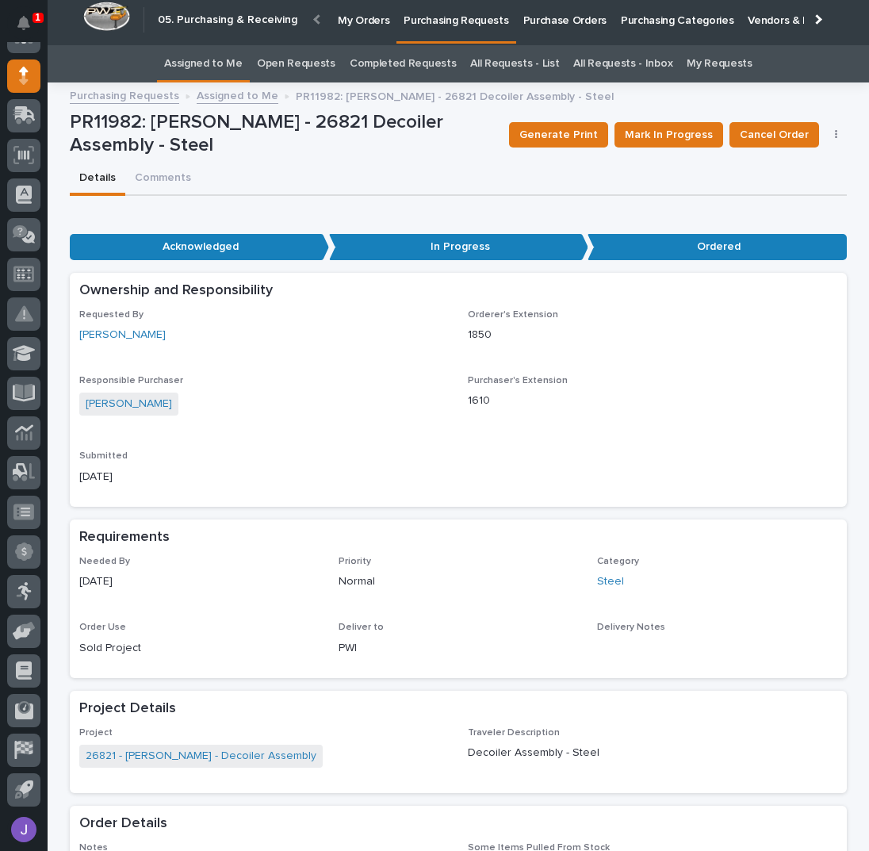
scroll to position [0, 0]
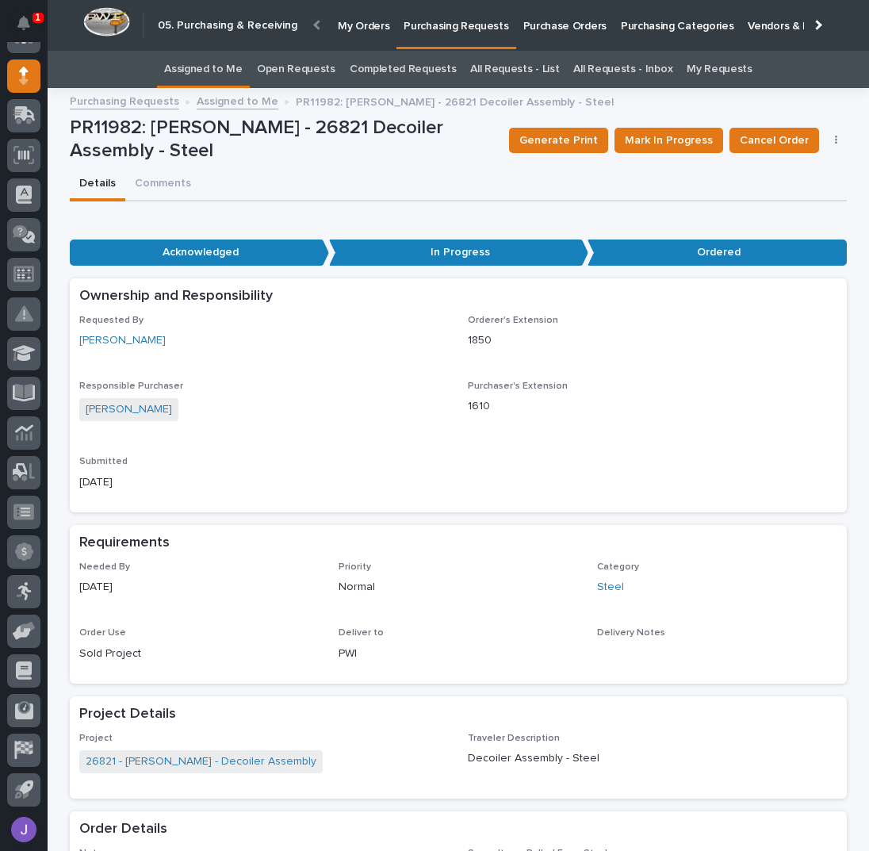
click at [200, 73] on link "Assigned to Me" at bounding box center [203, 69] width 78 height 37
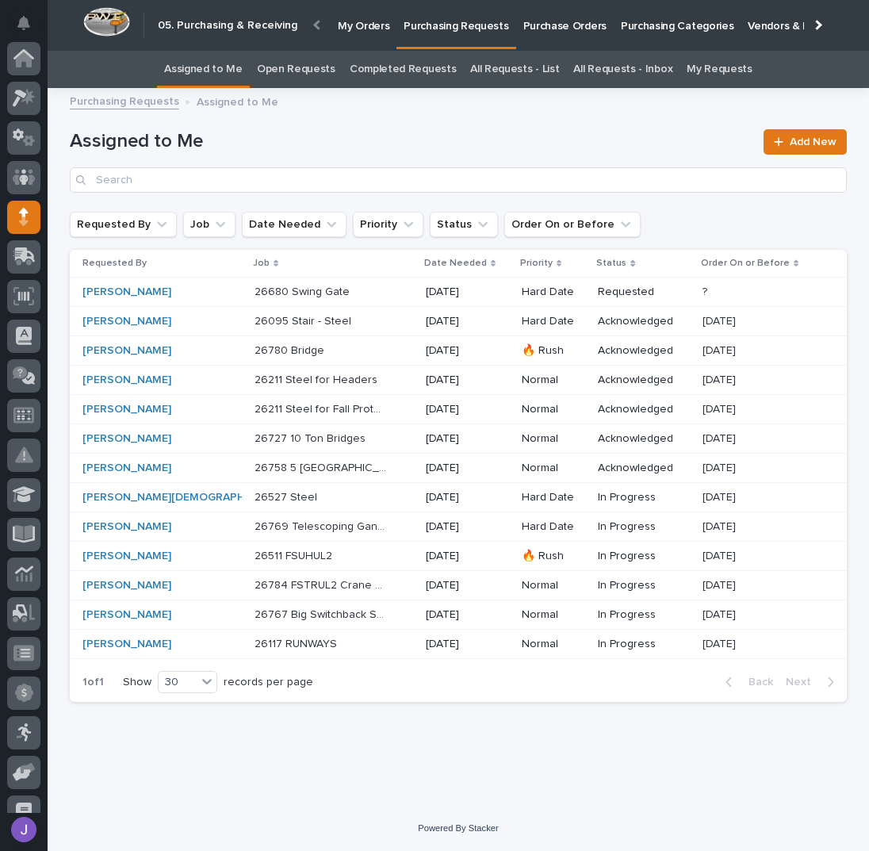
scroll to position [141, 0]
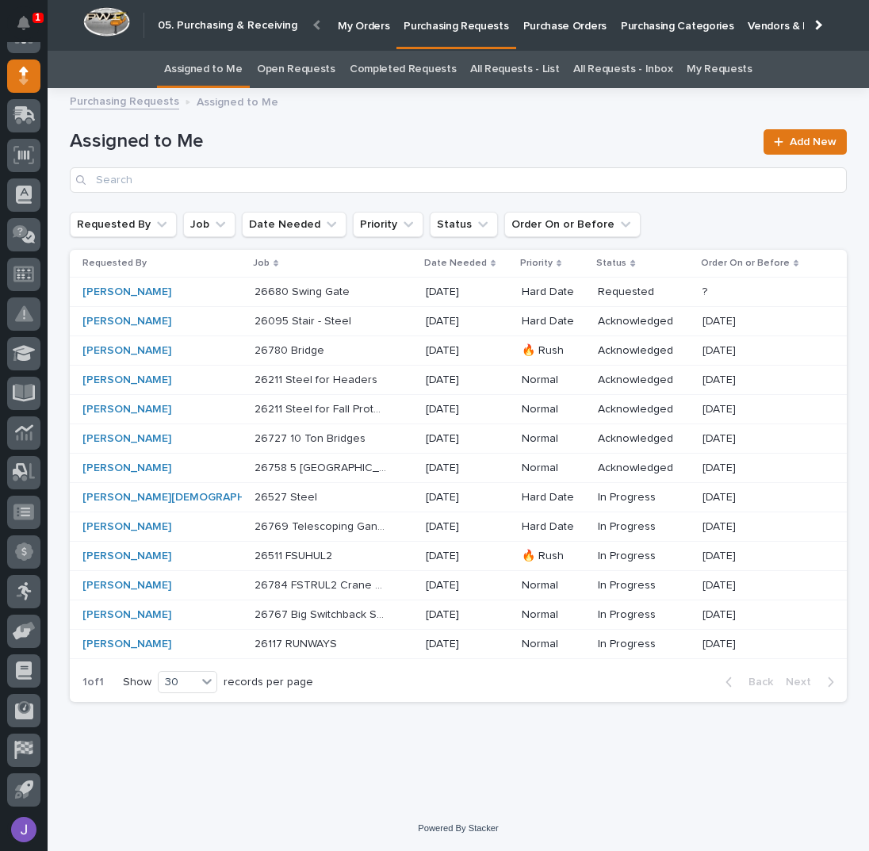
click at [325, 298] on div "26680 Swing Gate 26680 Swing Gate" at bounding box center [334, 292] width 159 height 26
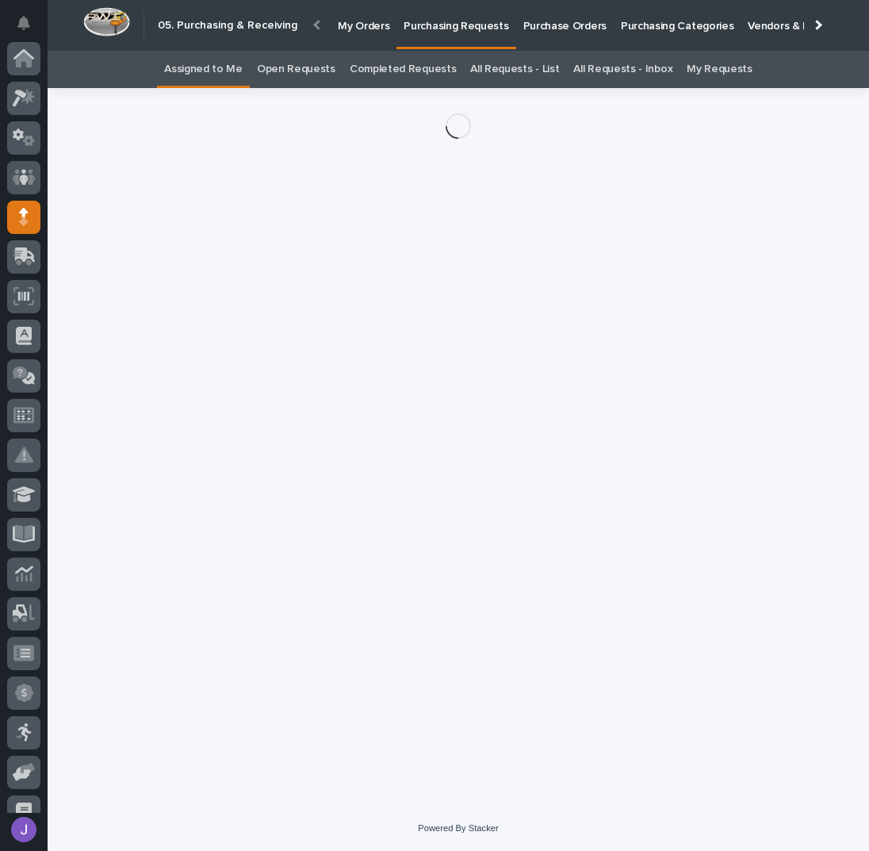
scroll to position [141, 0]
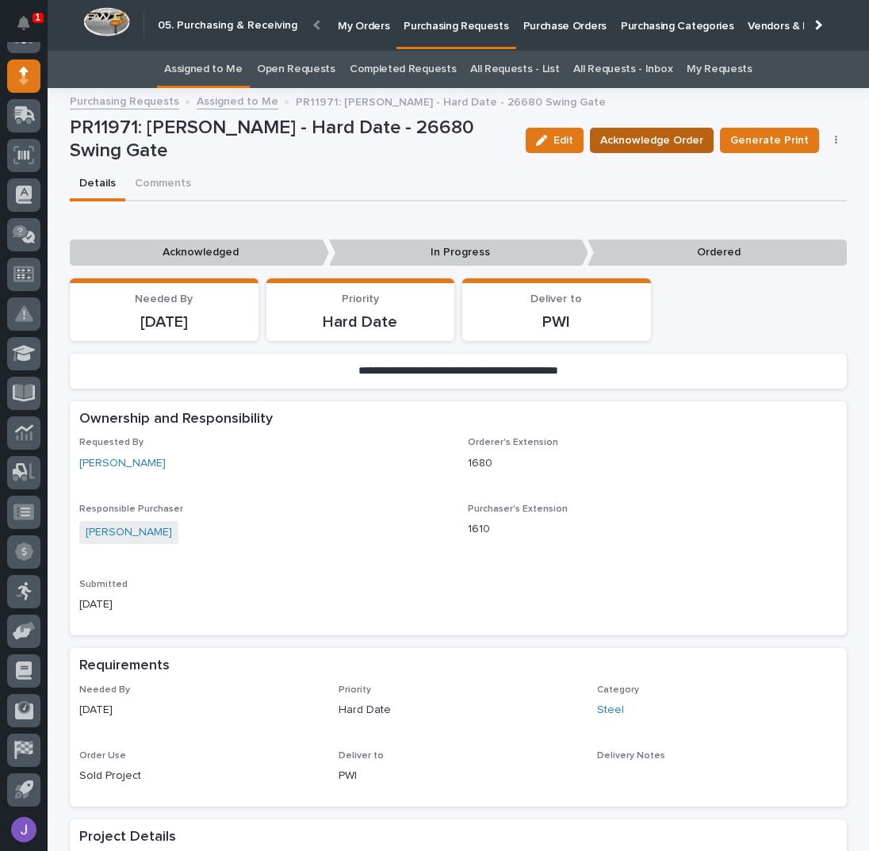
click at [648, 145] on span "Acknowledge Order" at bounding box center [651, 140] width 103 height 19
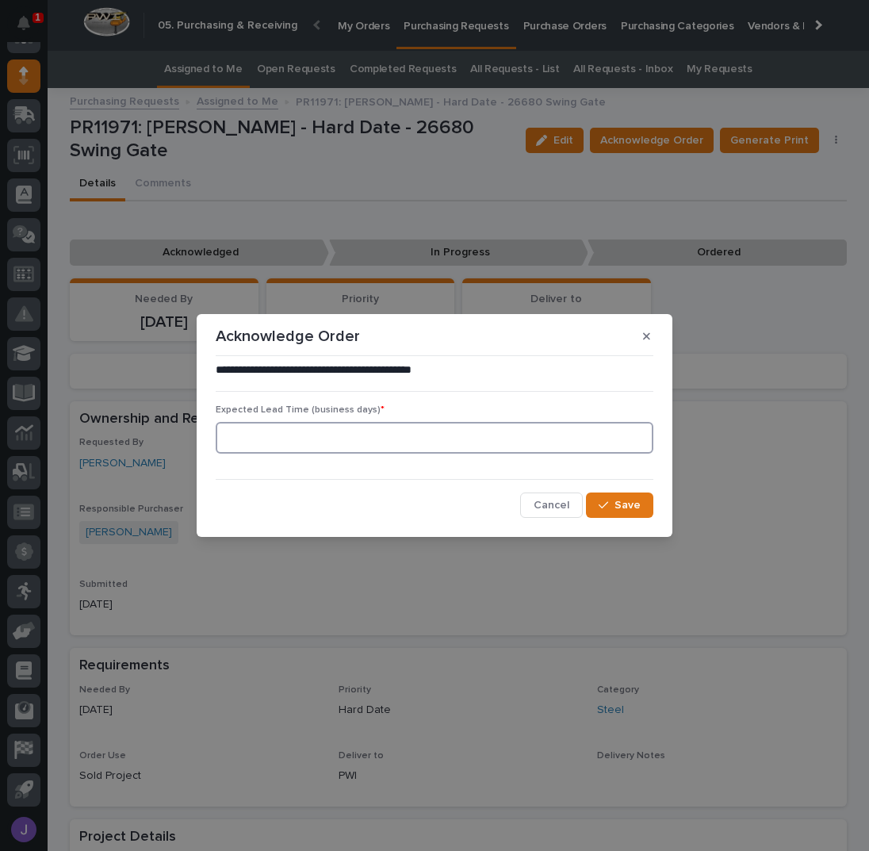
click at [344, 448] on input at bounding box center [435, 438] width 438 height 32
type input "0"
click at [638, 498] on span "Save" at bounding box center [627, 505] width 26 height 14
